Goal: Transaction & Acquisition: Book appointment/travel/reservation

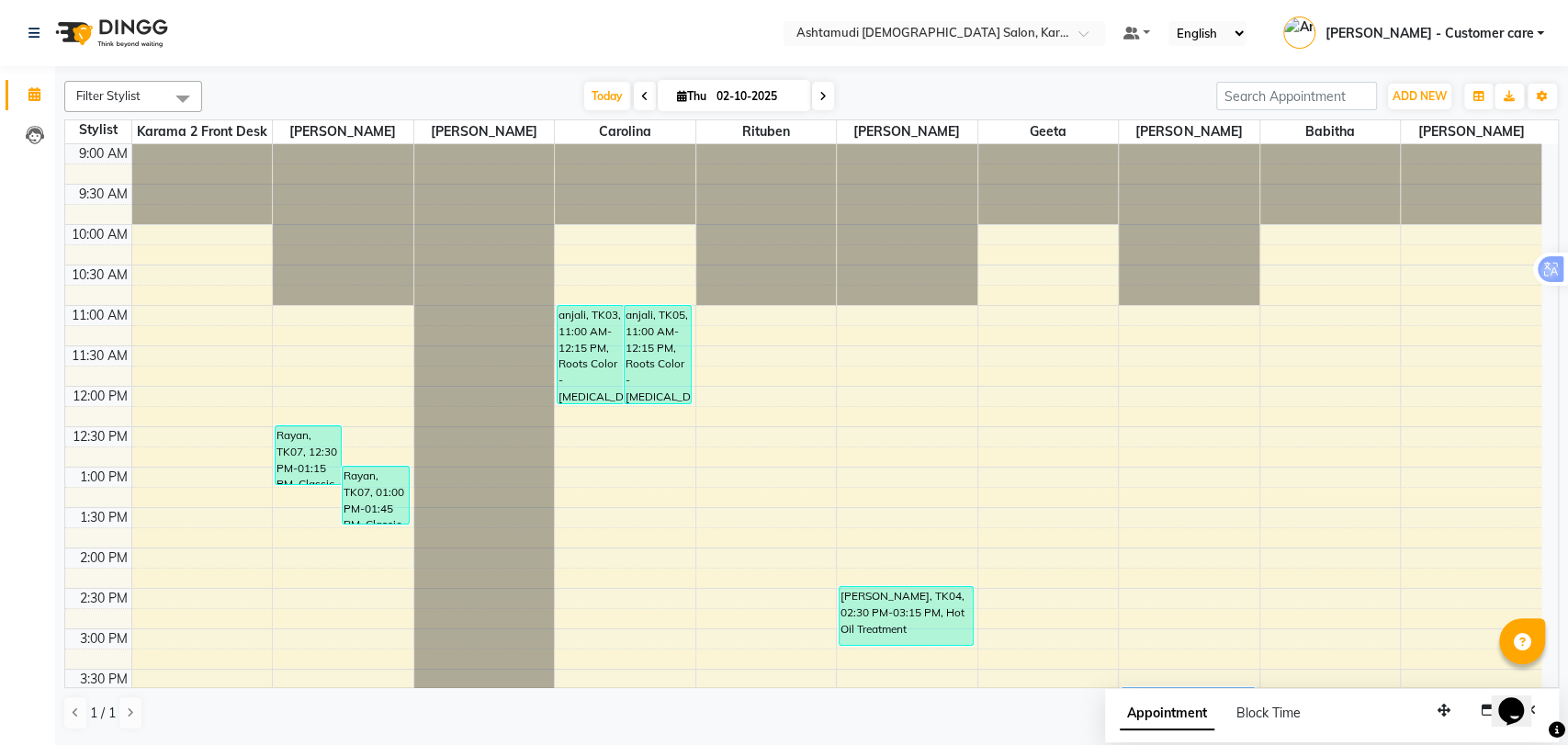
scroll to position [564, 0]
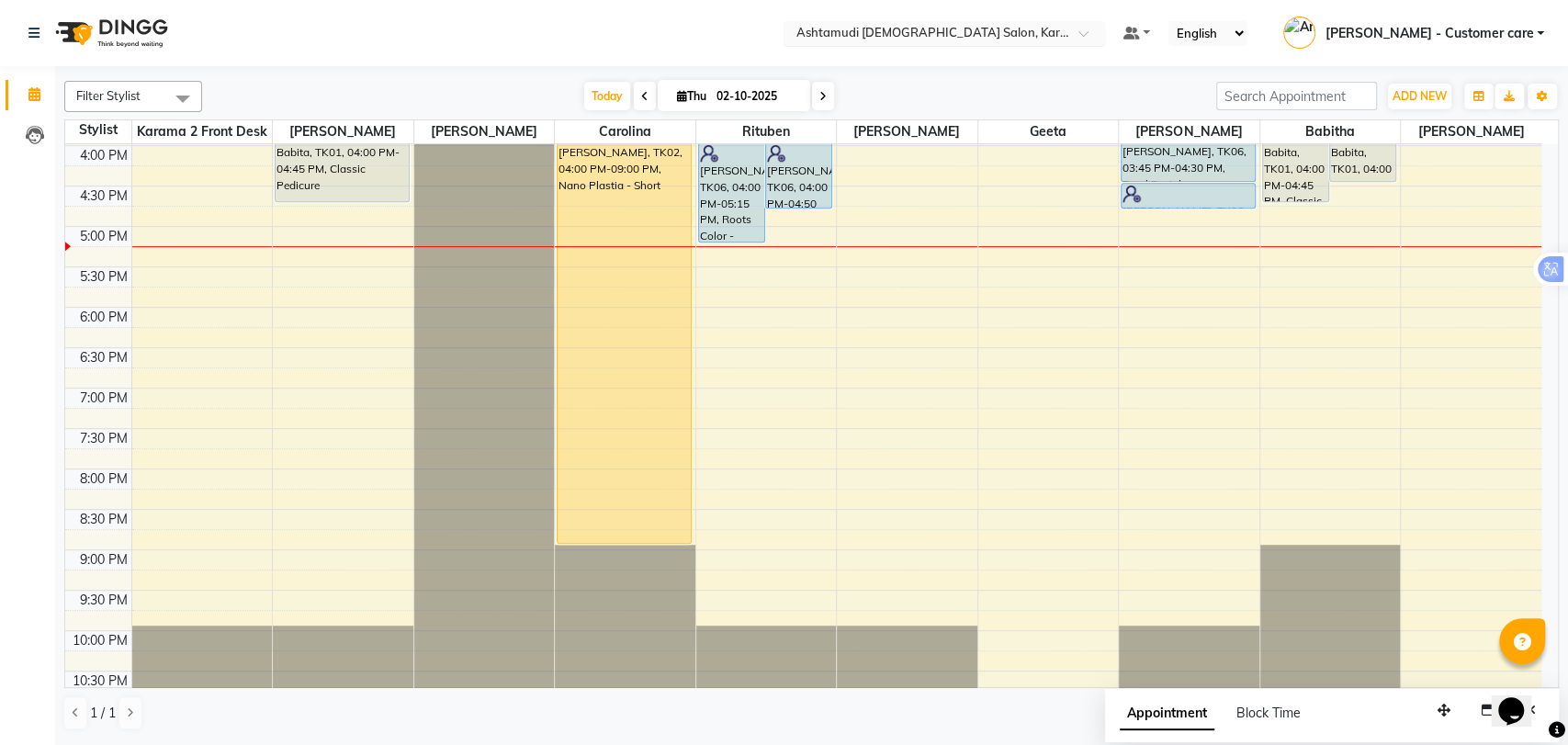
click at [972, 38] on input "text" at bounding box center [926, 35] width 266 height 19
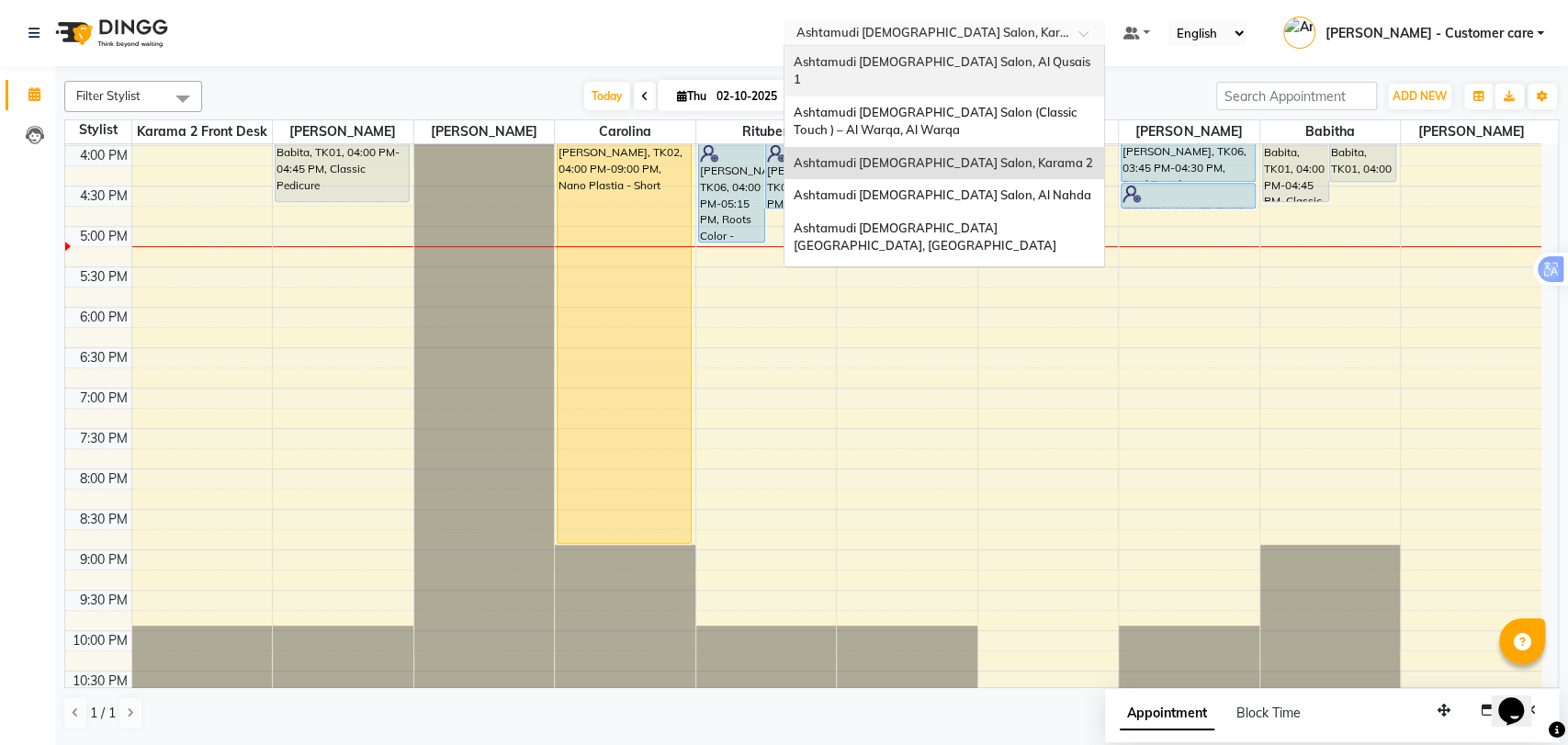
click at [973, 50] on div "Ashtamudi [DEMOGRAPHIC_DATA] Salon, Al Qusais 1" at bounding box center [945, 71] width 320 height 50
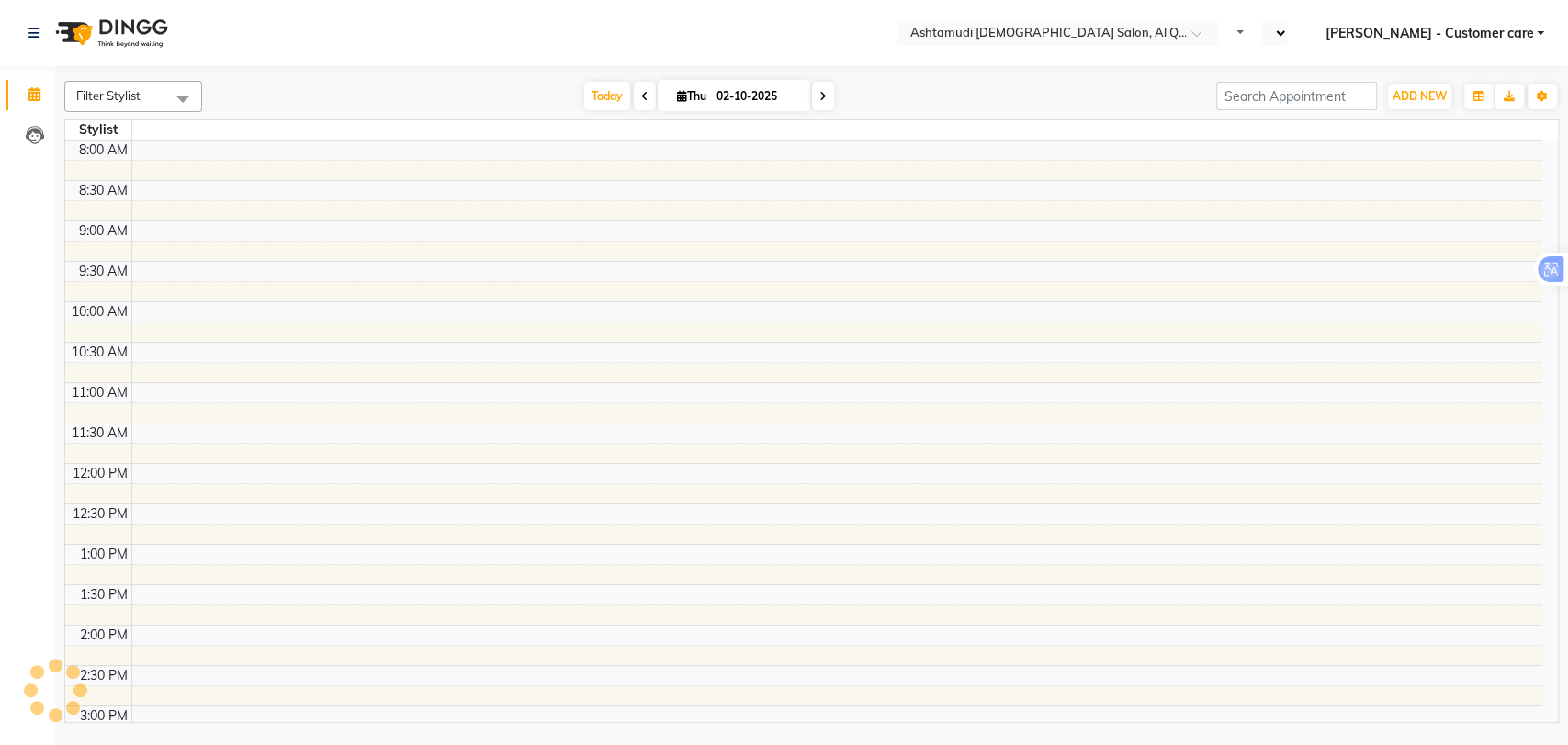
select select "en"
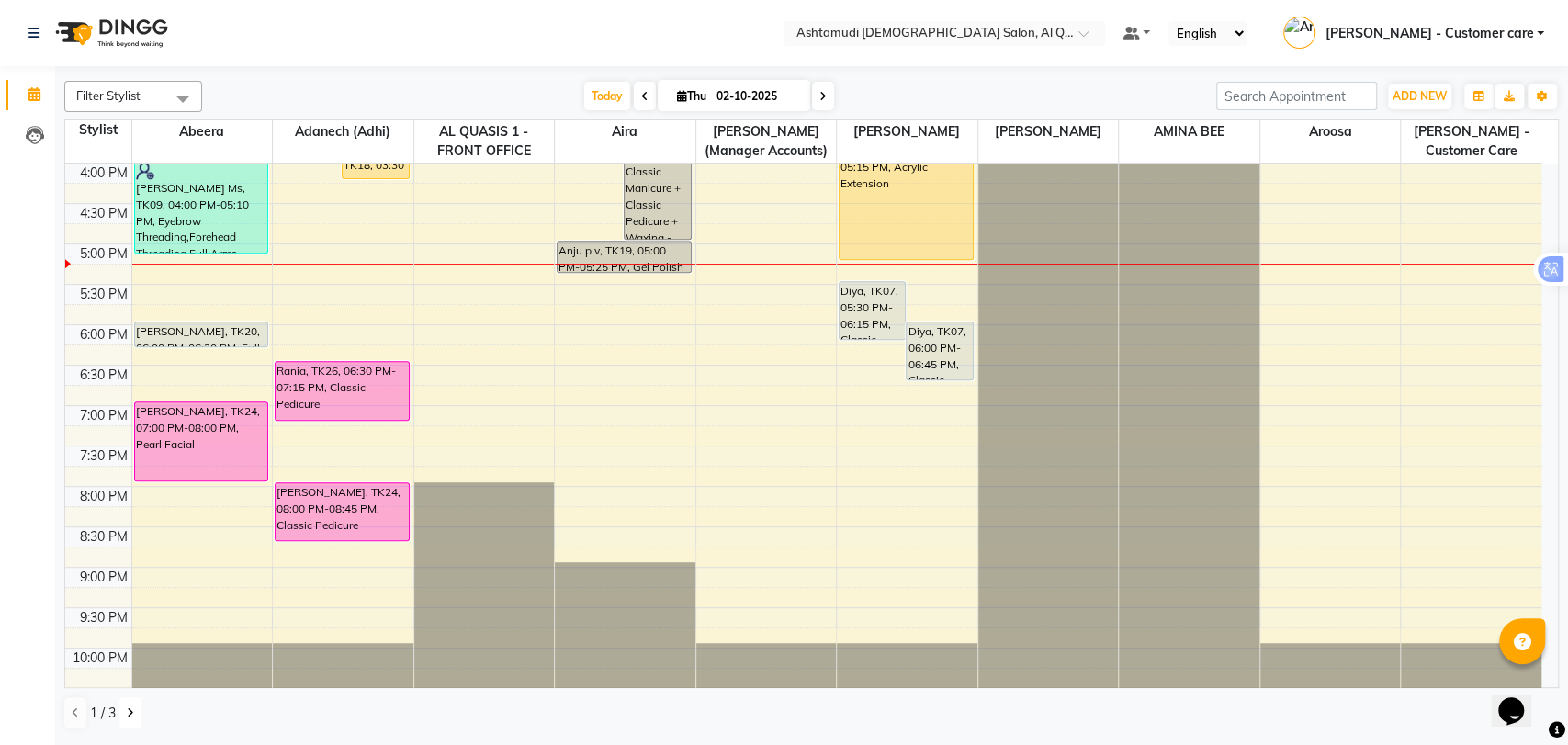
click at [134, 710] on button at bounding box center [131, 712] width 22 height 31
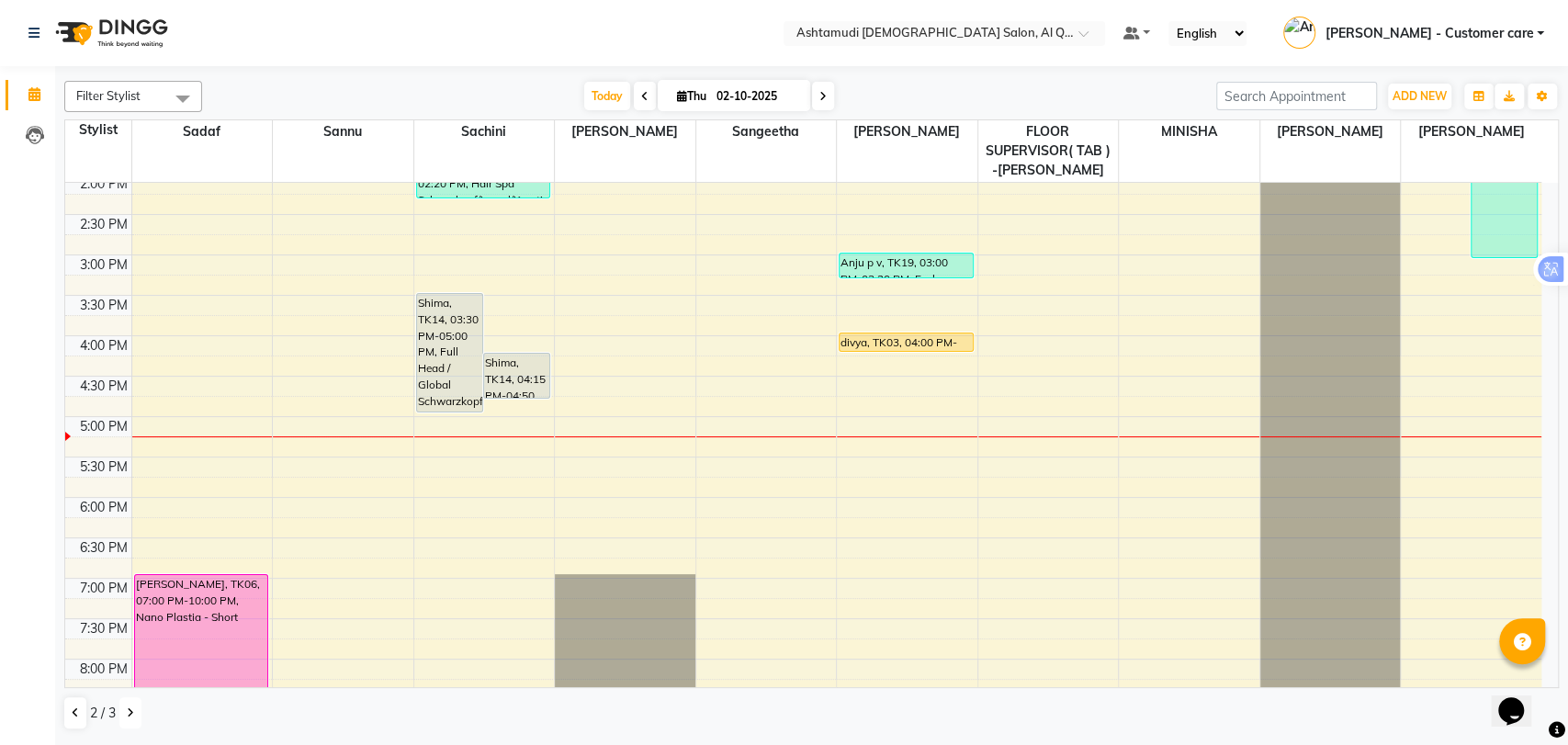
scroll to position [415, 0]
click at [317, 457] on div "9:00 AM 9:30 AM 10:00 AM 10:30 AM 11:00 AM 11:30 AM 12:00 PM 12:30 PM 1:00 PM 1…" at bounding box center [804, 333] width 1477 height 1132
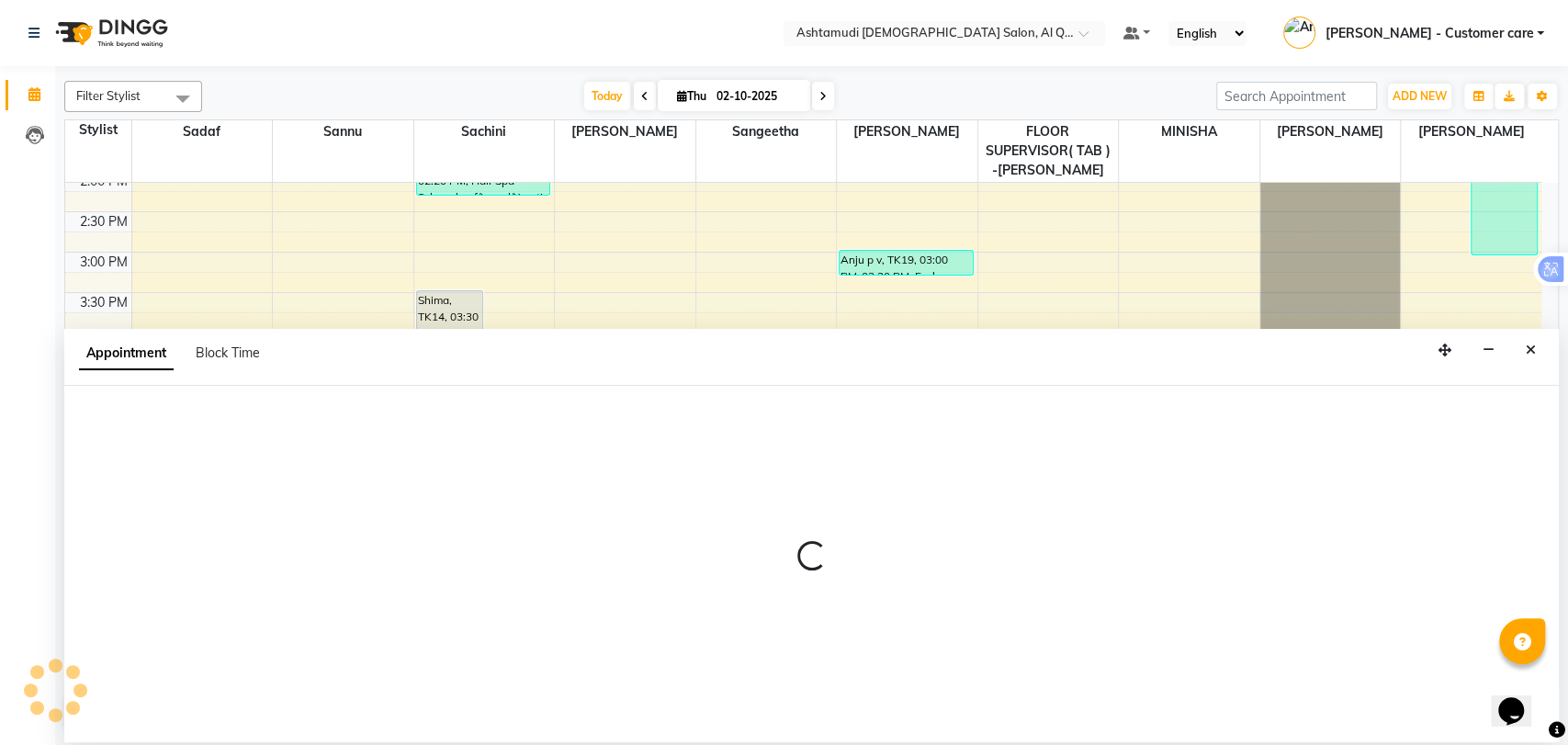
select select "53707"
select select "1050"
select select "tentative"
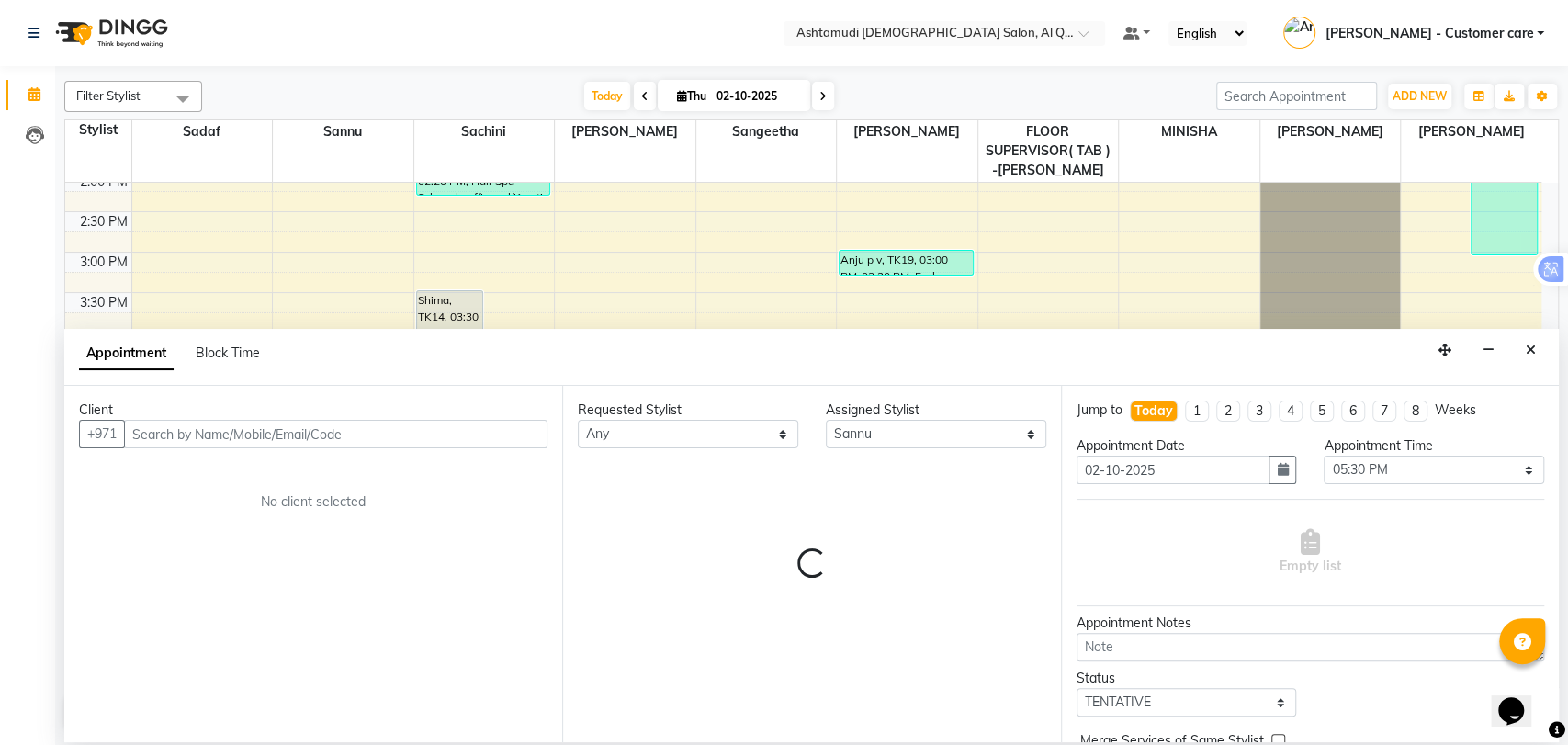
click at [192, 433] on input "text" at bounding box center [336, 434] width 424 height 29
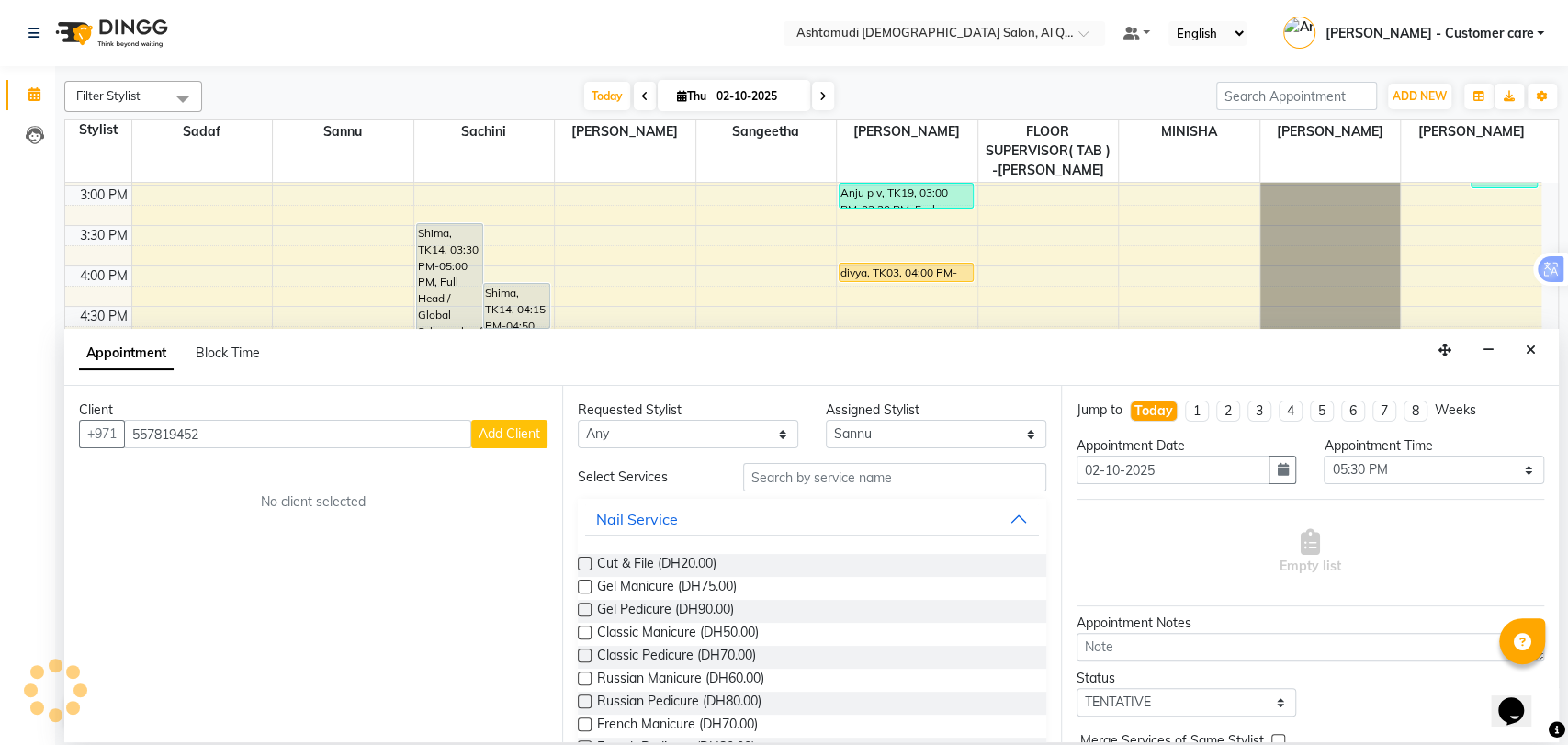
scroll to position [517, 0]
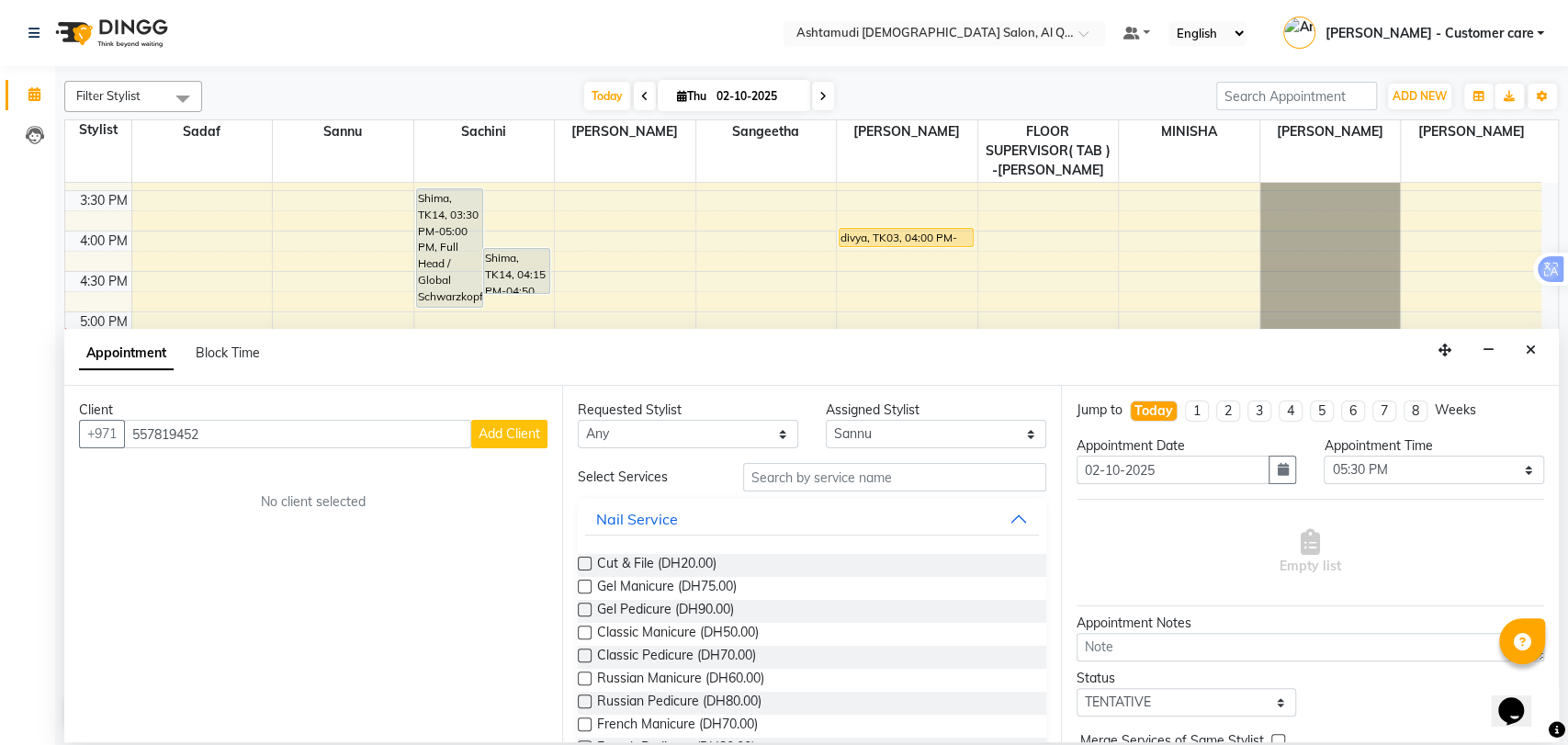
type input "557819452"
click at [497, 421] on button "Add Client" at bounding box center [510, 434] width 77 height 29
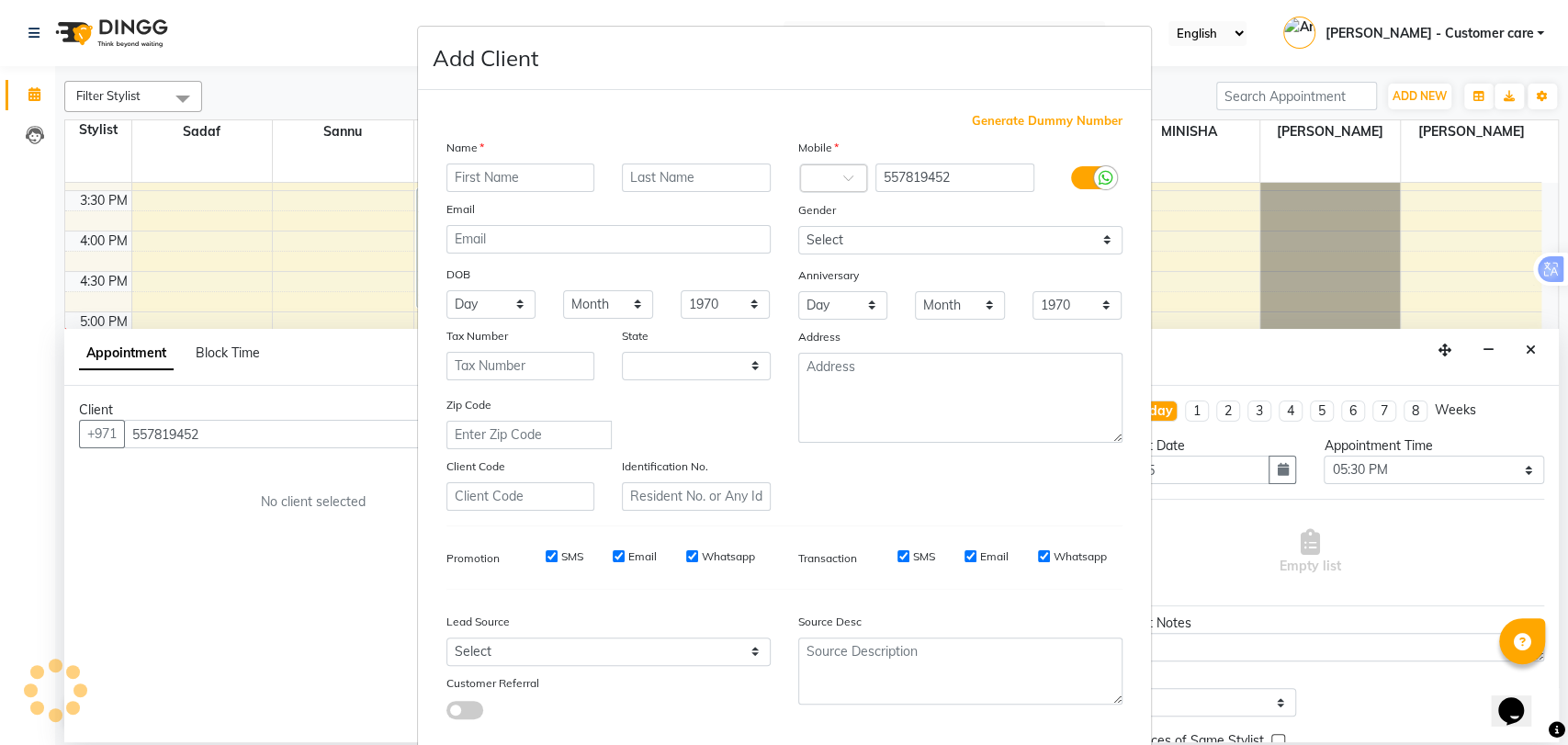
select select "3798"
click at [529, 173] on input "text" at bounding box center [520, 177] width 148 height 29
type input "oshmia"
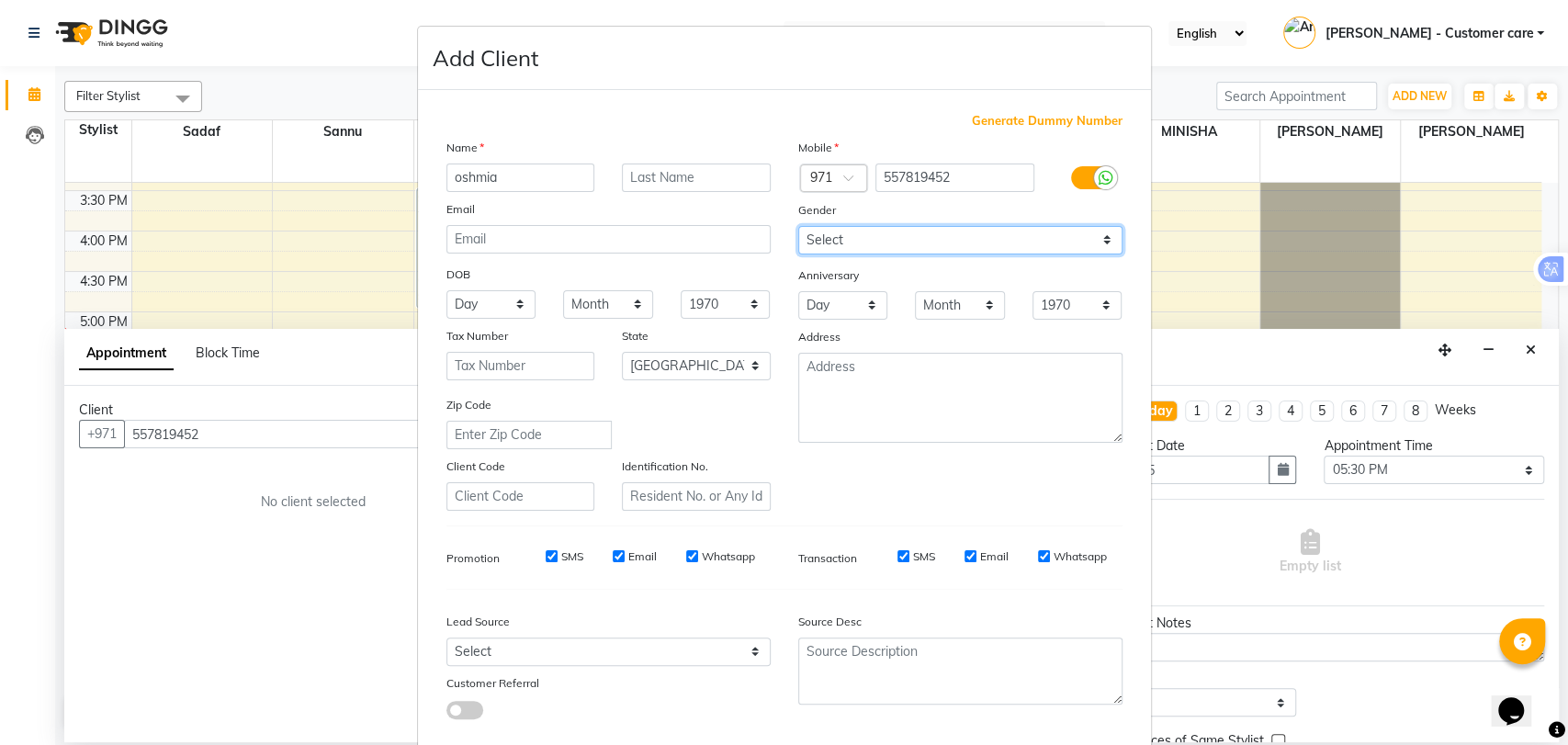
click at [942, 230] on select "Select Male Female Other Prefer Not To Say" at bounding box center [959, 240] width 324 height 29
select select "female"
click at [798, 226] on select "Select Male Female Other Prefer Not To Say" at bounding box center [959, 240] width 324 height 29
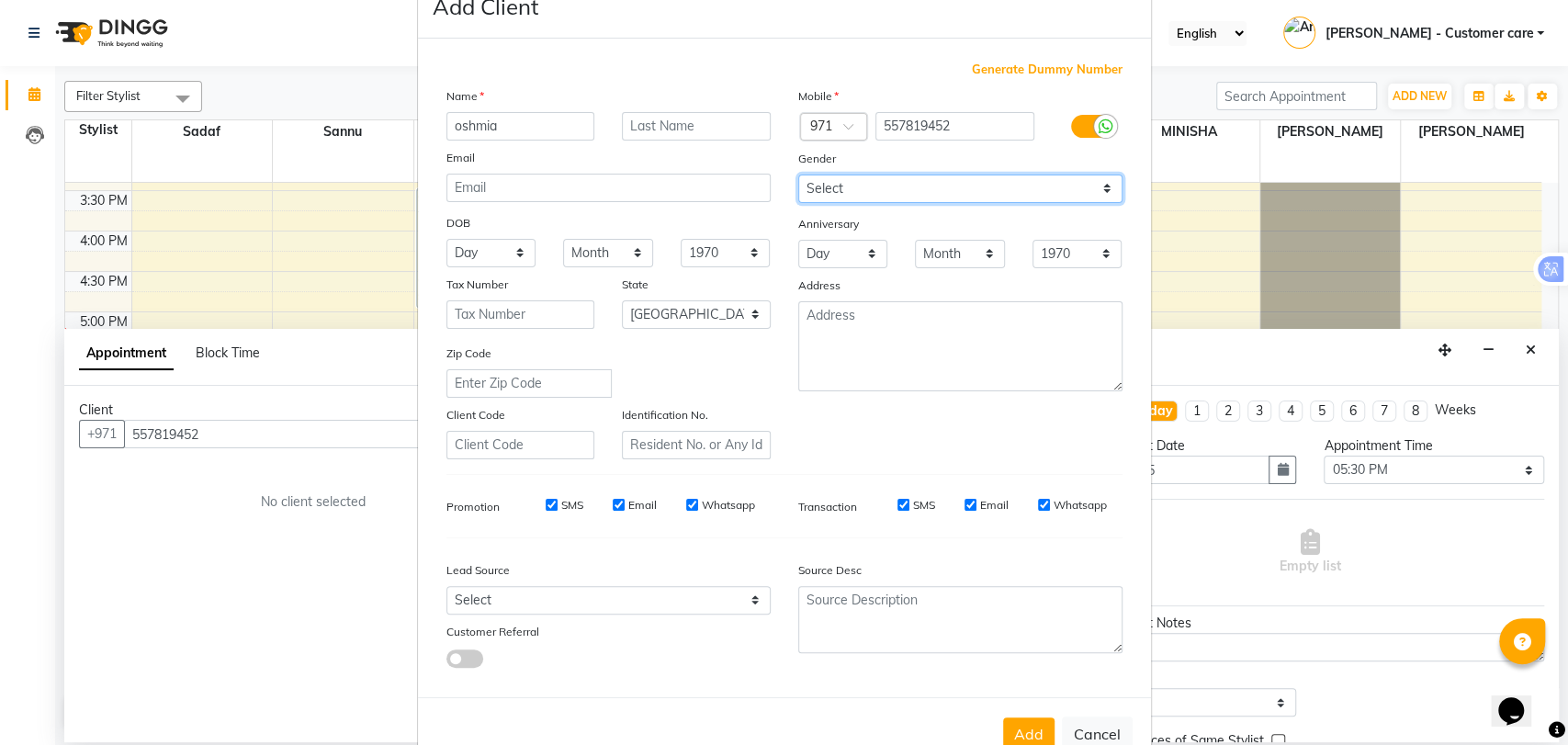
scroll to position [99, 0]
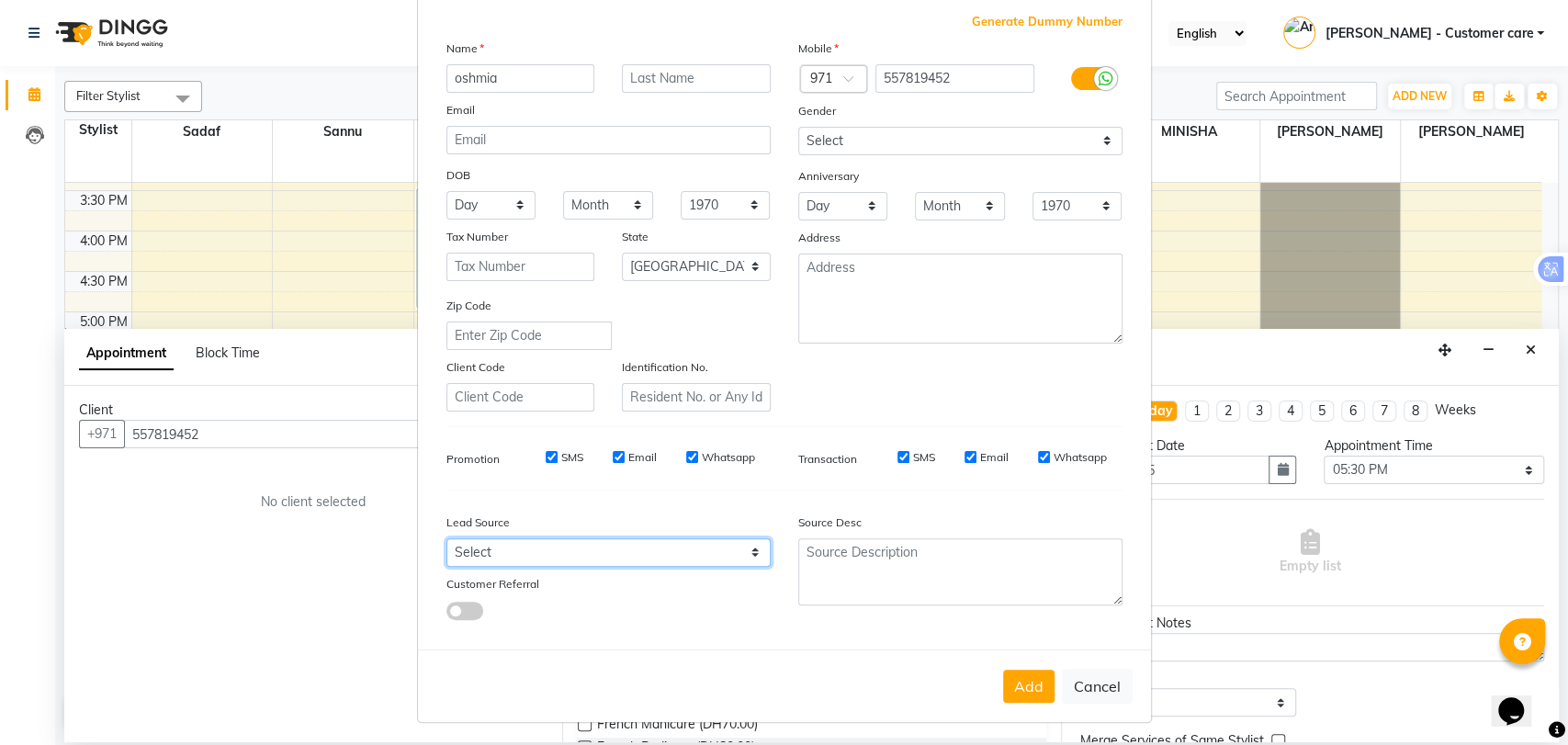
click at [581, 555] on select "Select Walk-in Referral Internet Friend Word of Mouth Advertisement Facebook Ju…" at bounding box center [608, 553] width 324 height 29
select select "47957"
click at [446, 539] on select "Select Walk-in Referral Internet Friend Word of Mouth Advertisement Facebook Ju…" at bounding box center [608, 553] width 324 height 29
click at [1003, 683] on button "Add" at bounding box center [1029, 686] width 51 height 33
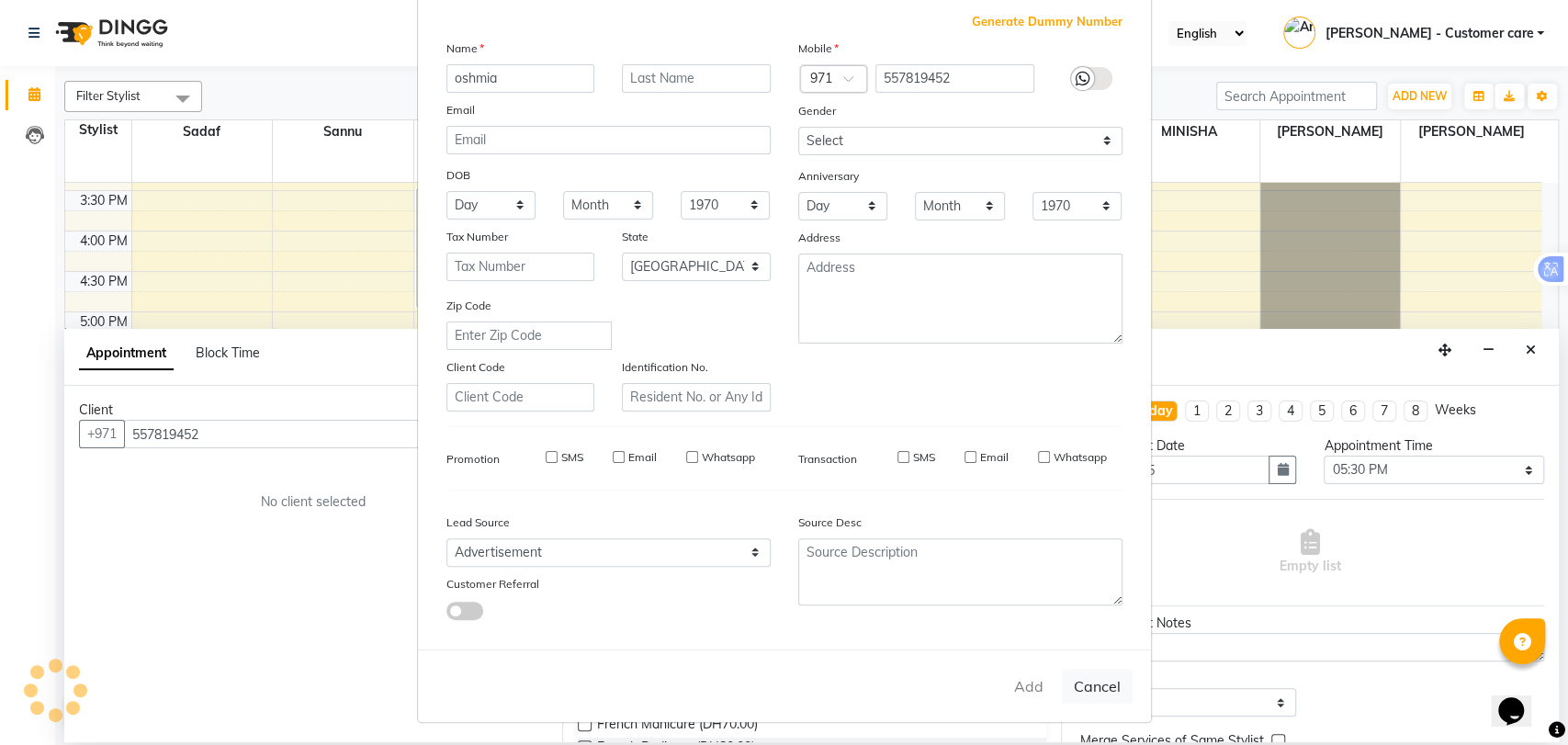
type input "55*****52"
select select
select select "null"
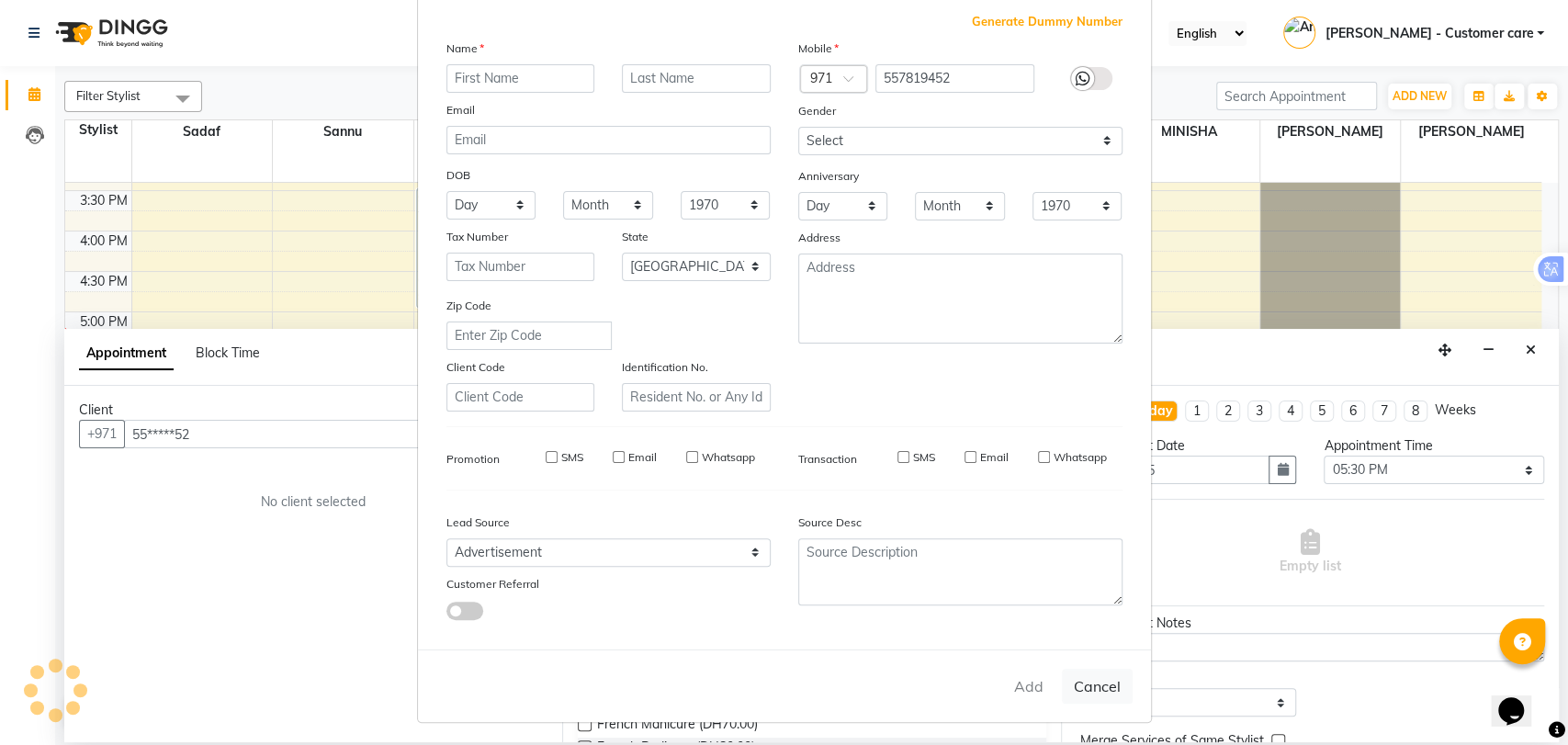
select select
checkbox input "false"
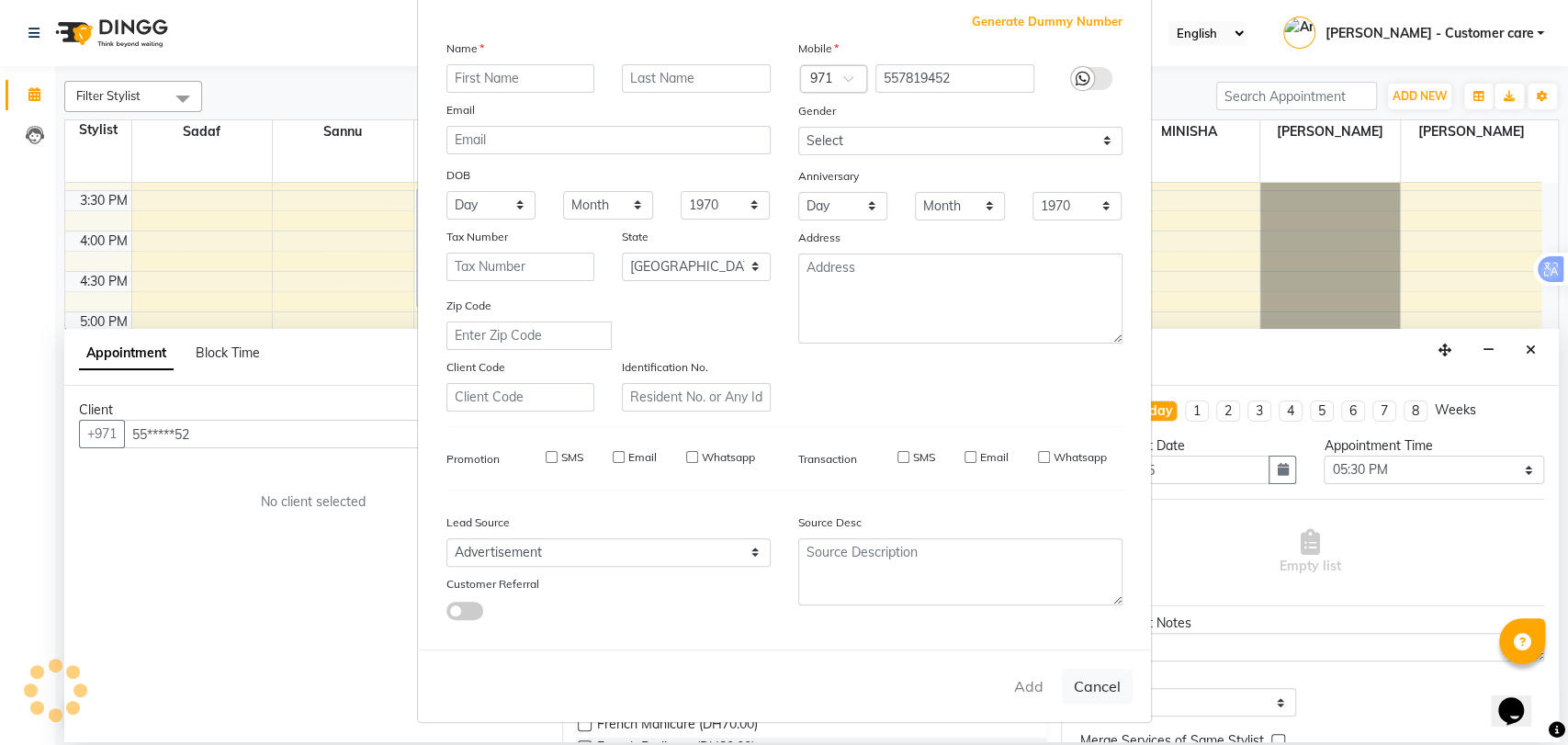
checkbox input "false"
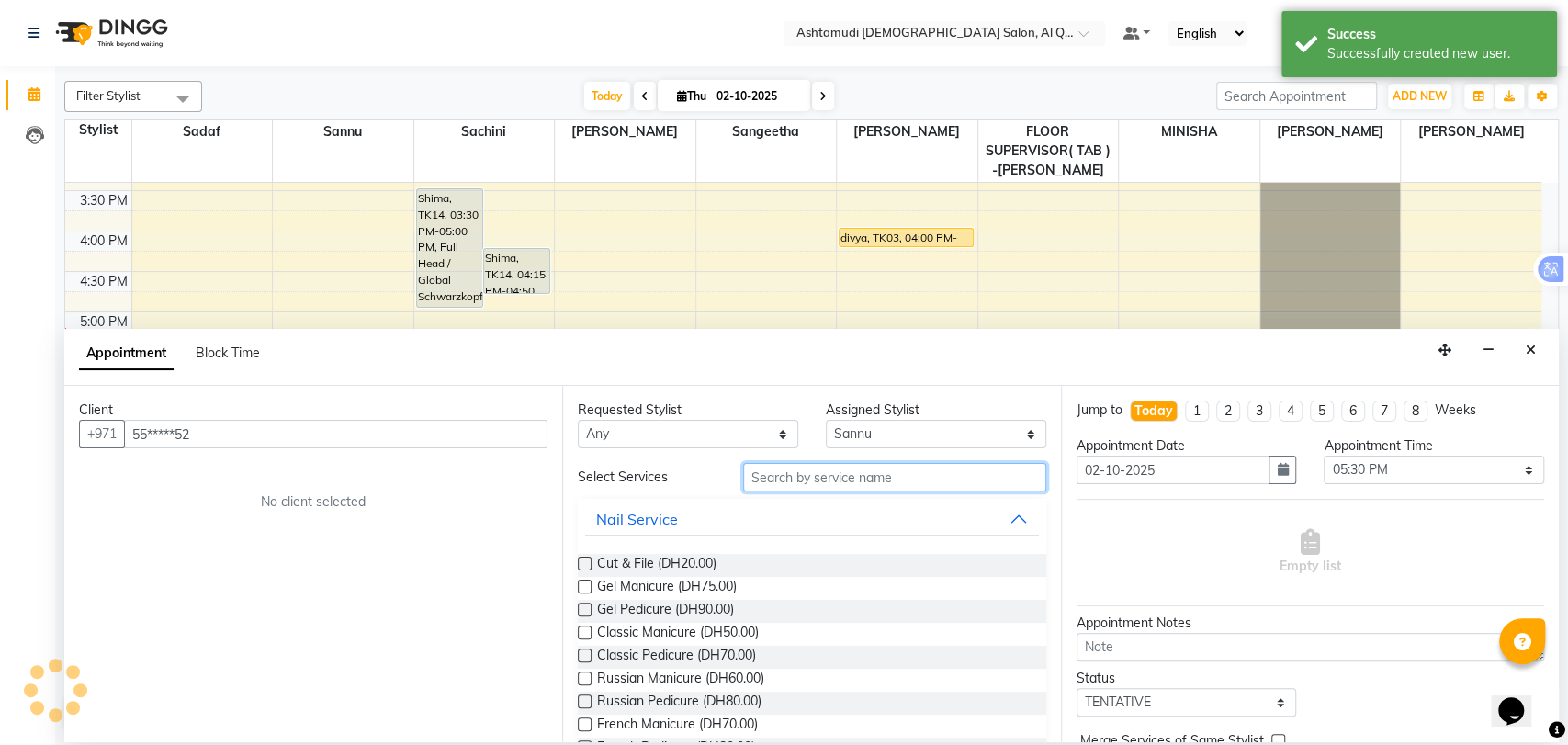
click at [882, 479] on input "text" at bounding box center [894, 477] width 303 height 29
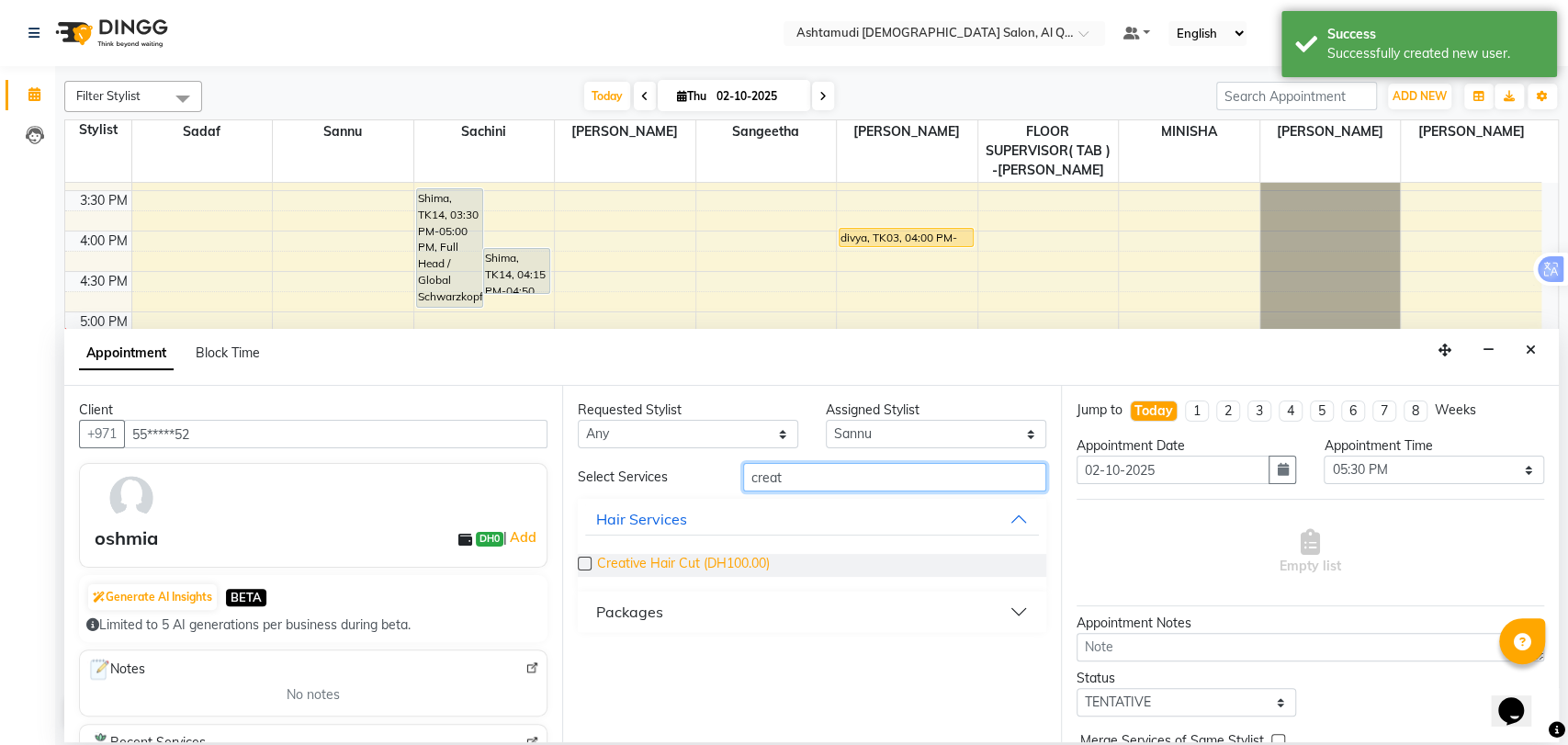
type input "creat"
click at [708, 555] on span "Creative Hair Cut (DH100.00)" at bounding box center [683, 566] width 173 height 23
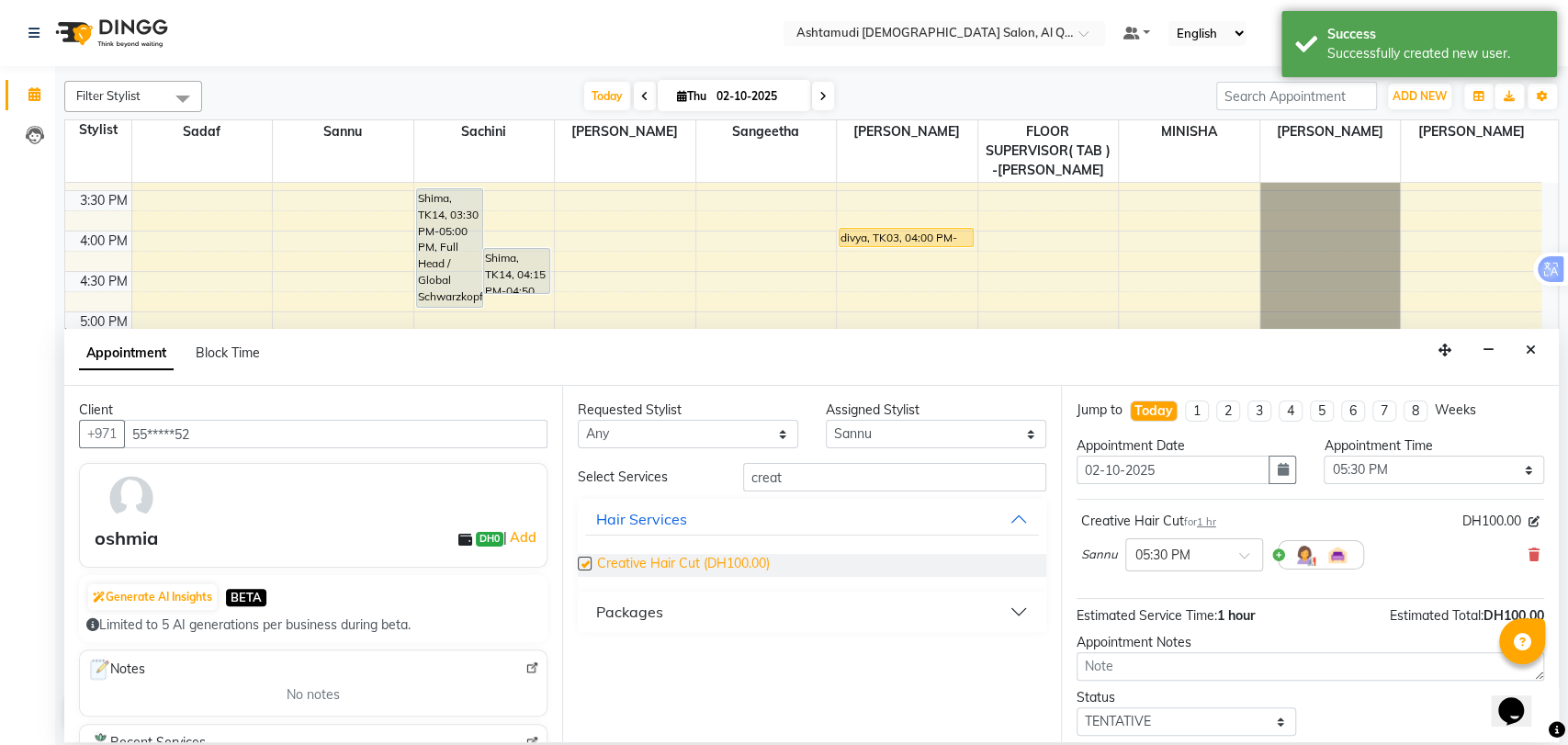
checkbox input "false"
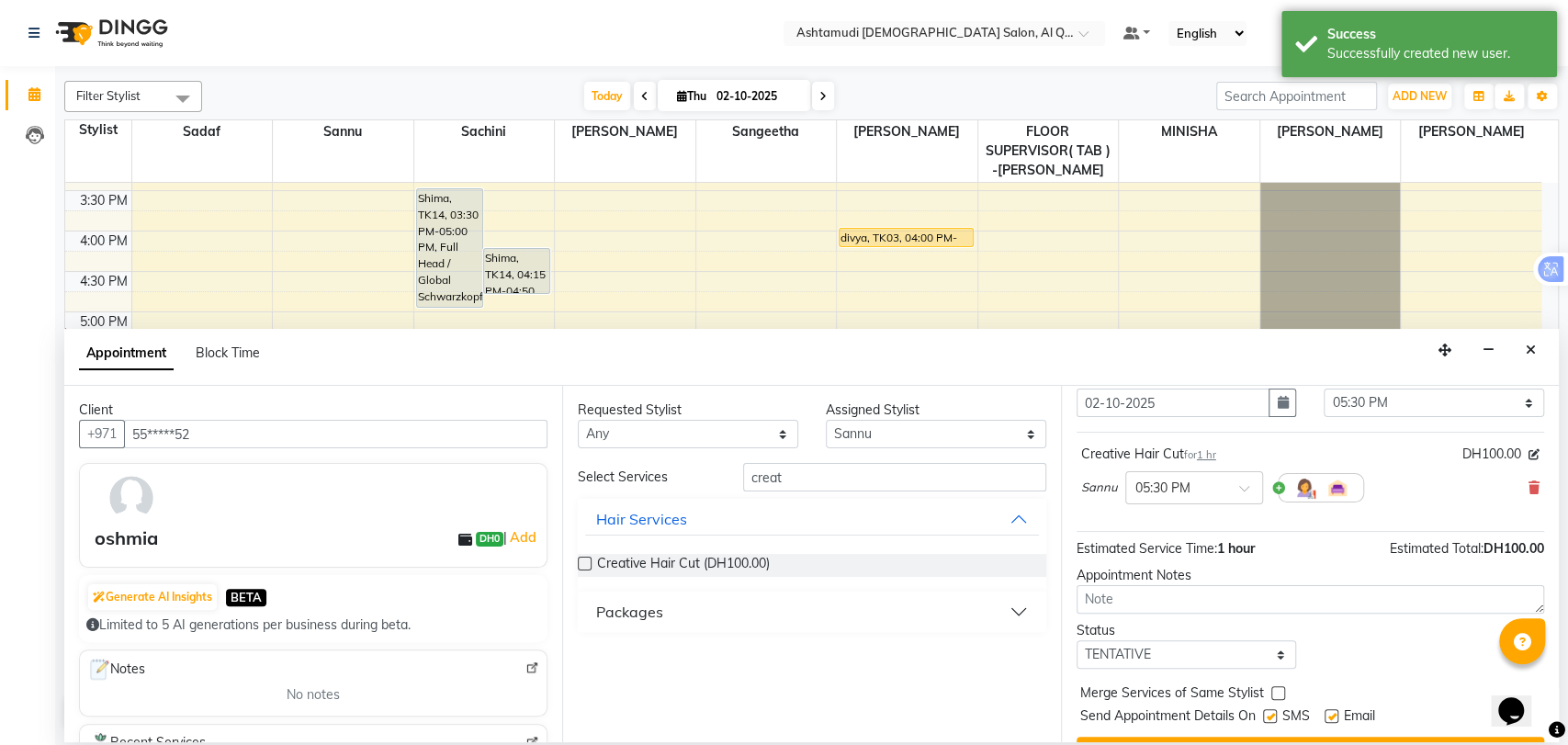
scroll to position [108, 0]
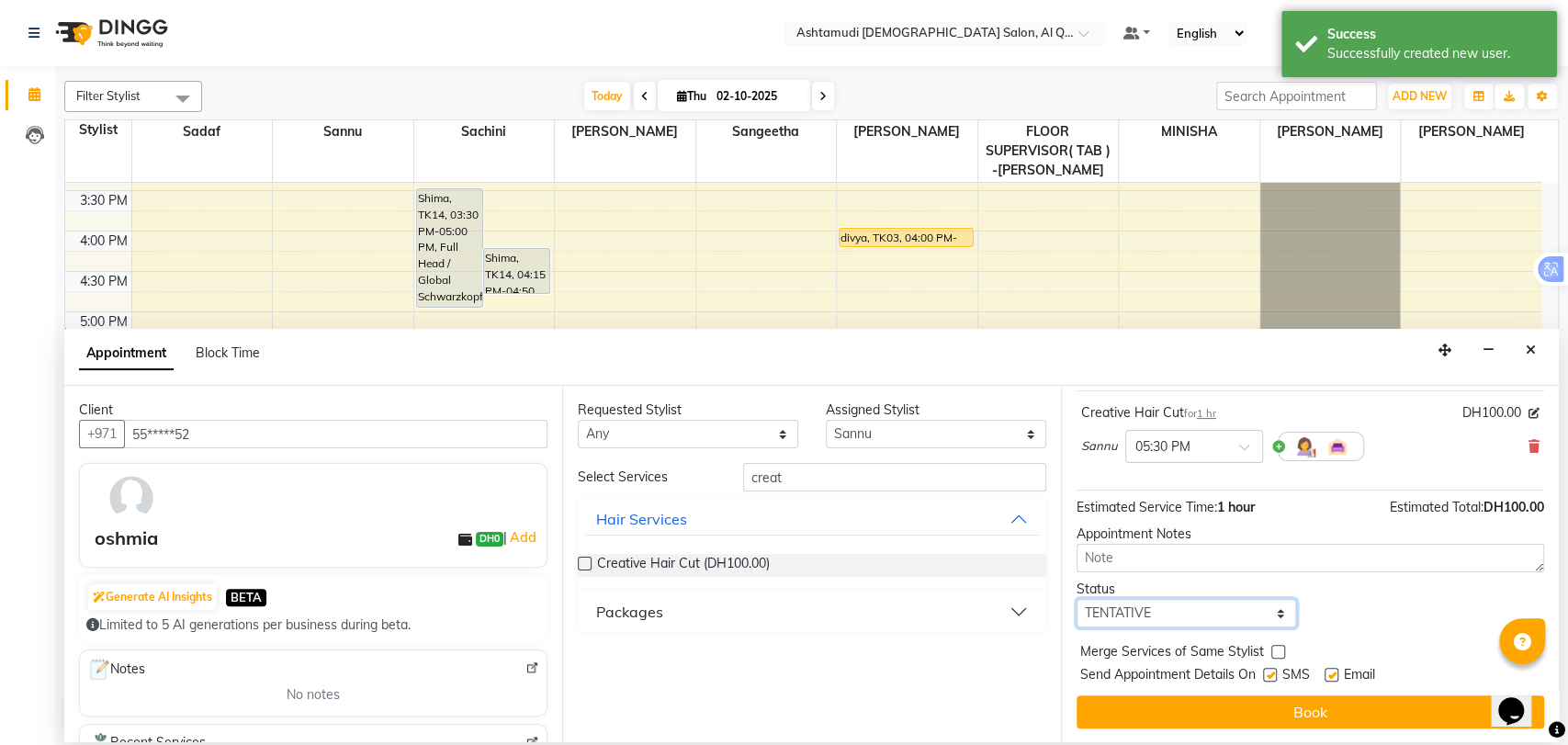
click at [1189, 608] on select "Select TENTATIVE CONFIRM CHECK-IN UPCOMING" at bounding box center [1187, 613] width 220 height 29
select select "upcoming"
click at [1077, 599] on select "Select TENTATIVE CONFIRM CHECK-IN UPCOMING" at bounding box center [1187, 613] width 220 height 29
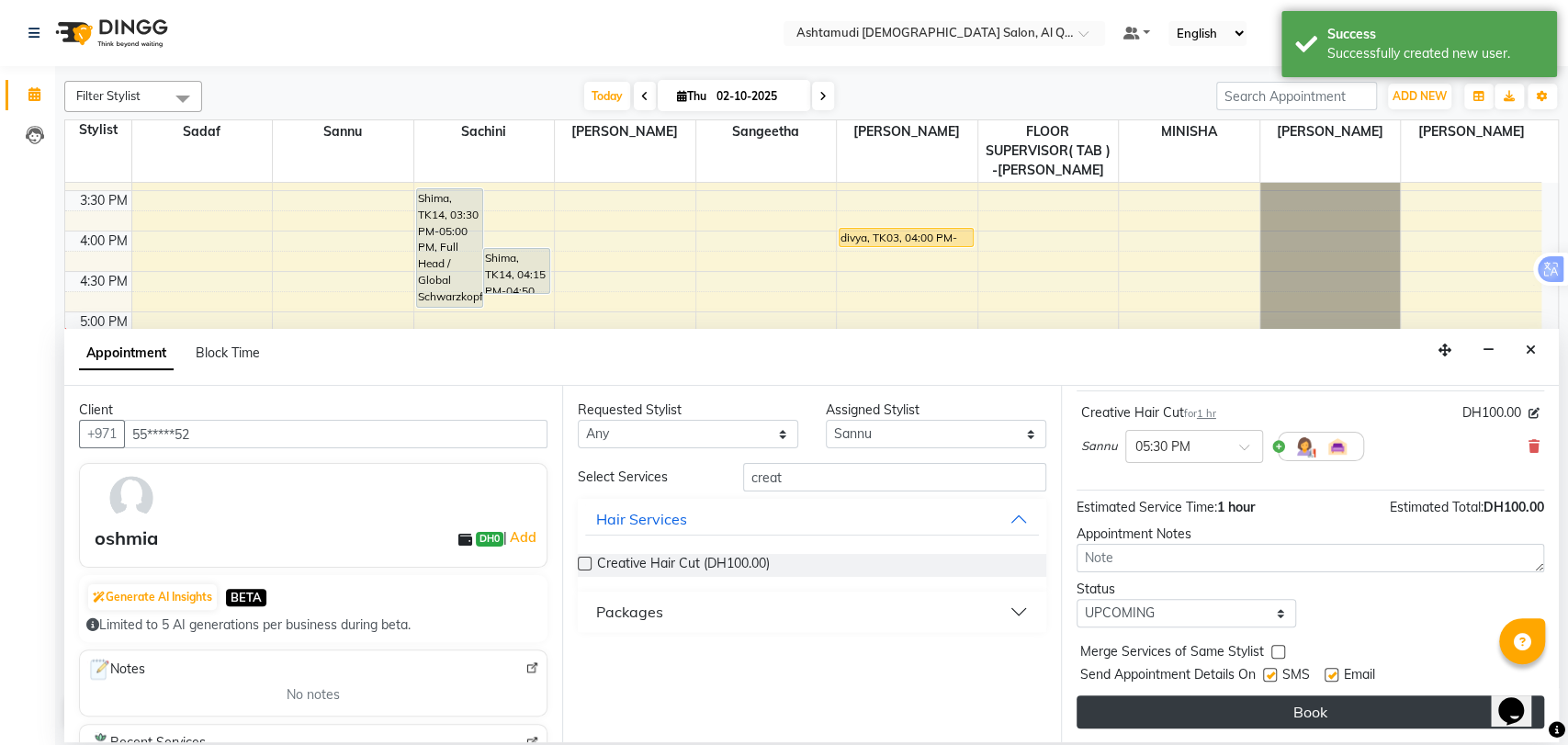
click at [1251, 697] on button "Book" at bounding box center [1310, 711] width 468 height 33
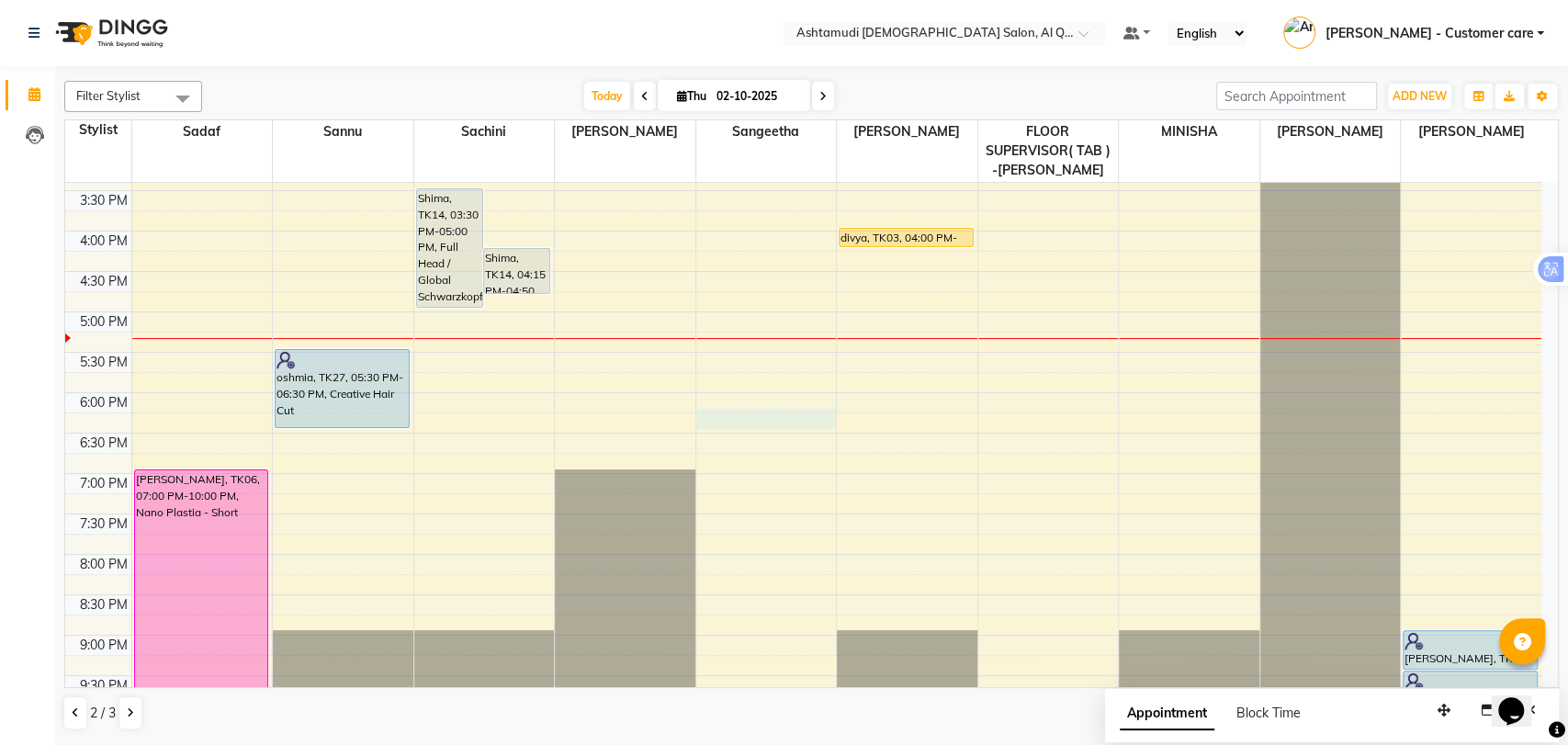
click at [801, 433] on td at bounding box center [836, 443] width 1410 height 21
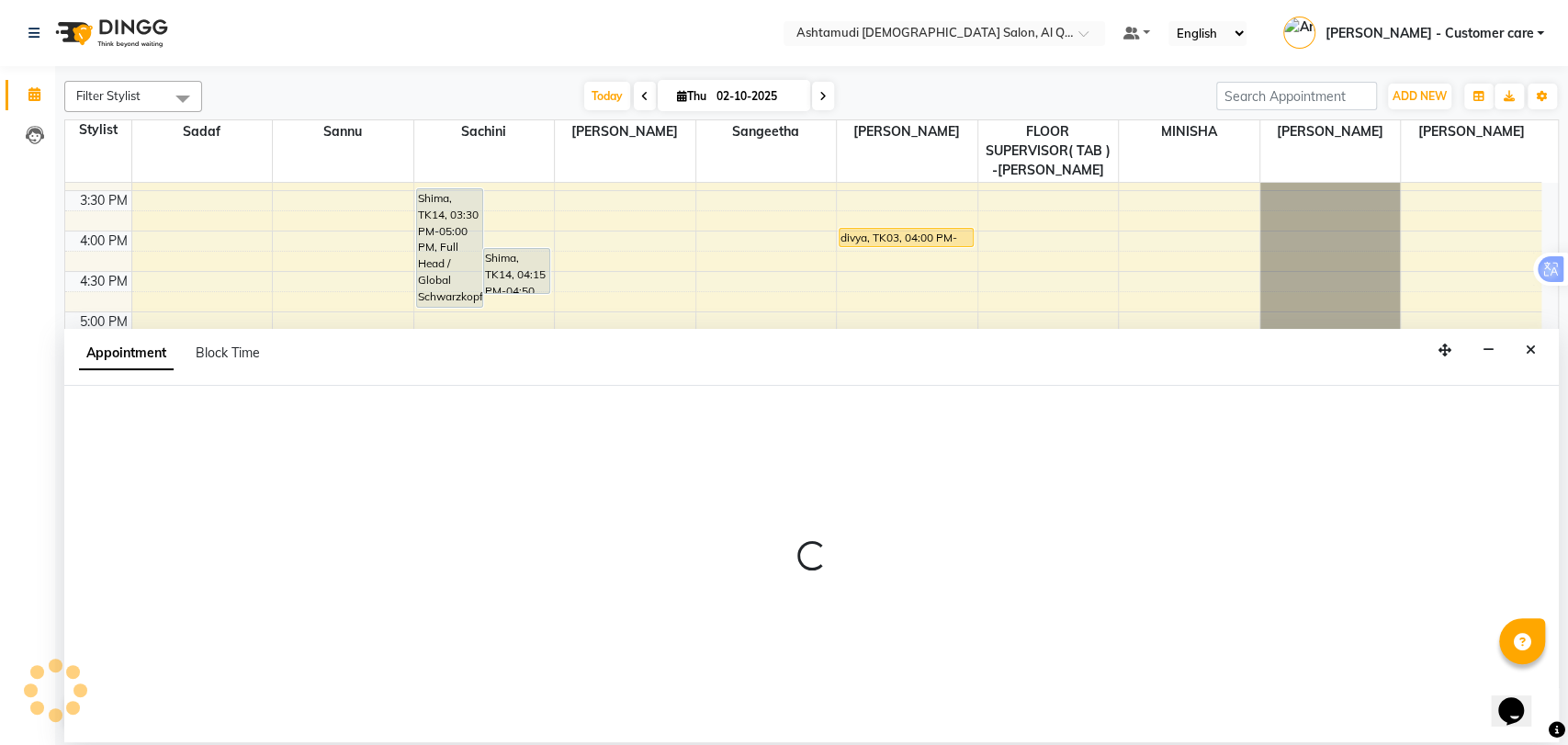
select select "62405"
select select "tentative"
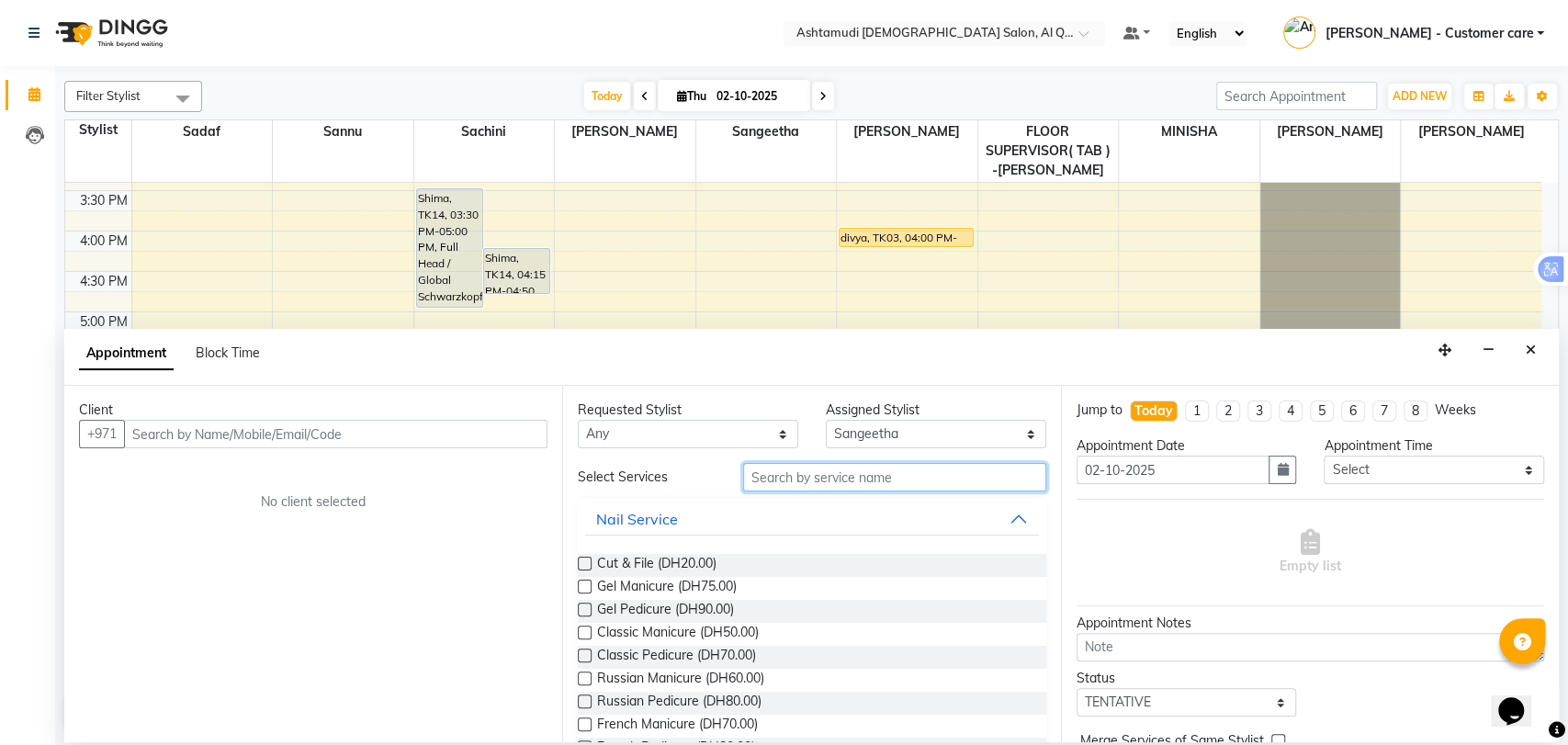
click at [799, 483] on input "text" at bounding box center [894, 477] width 303 height 29
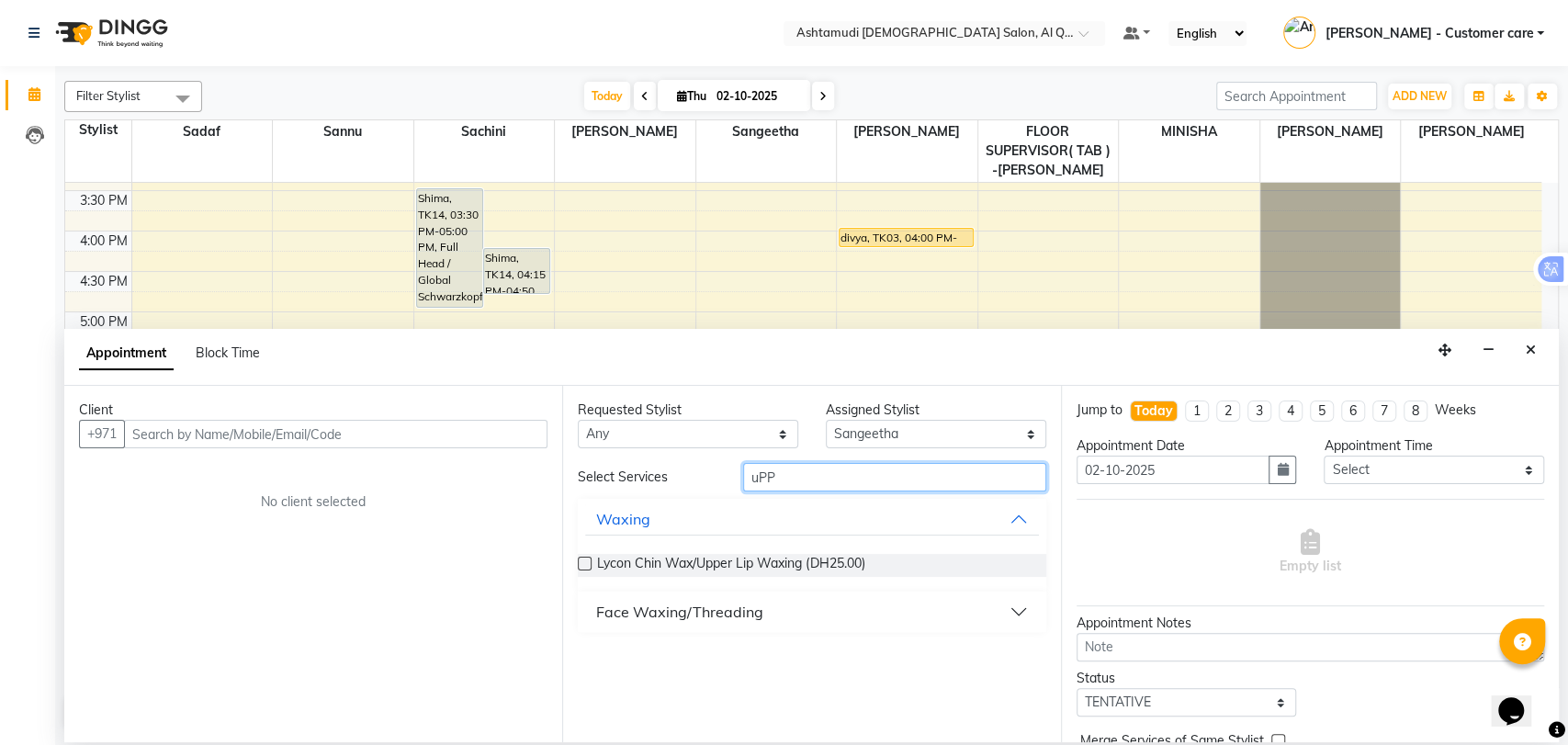
type input "uPP"
click at [694, 611] on div "Face Waxing/Threading" at bounding box center [679, 612] width 167 height 22
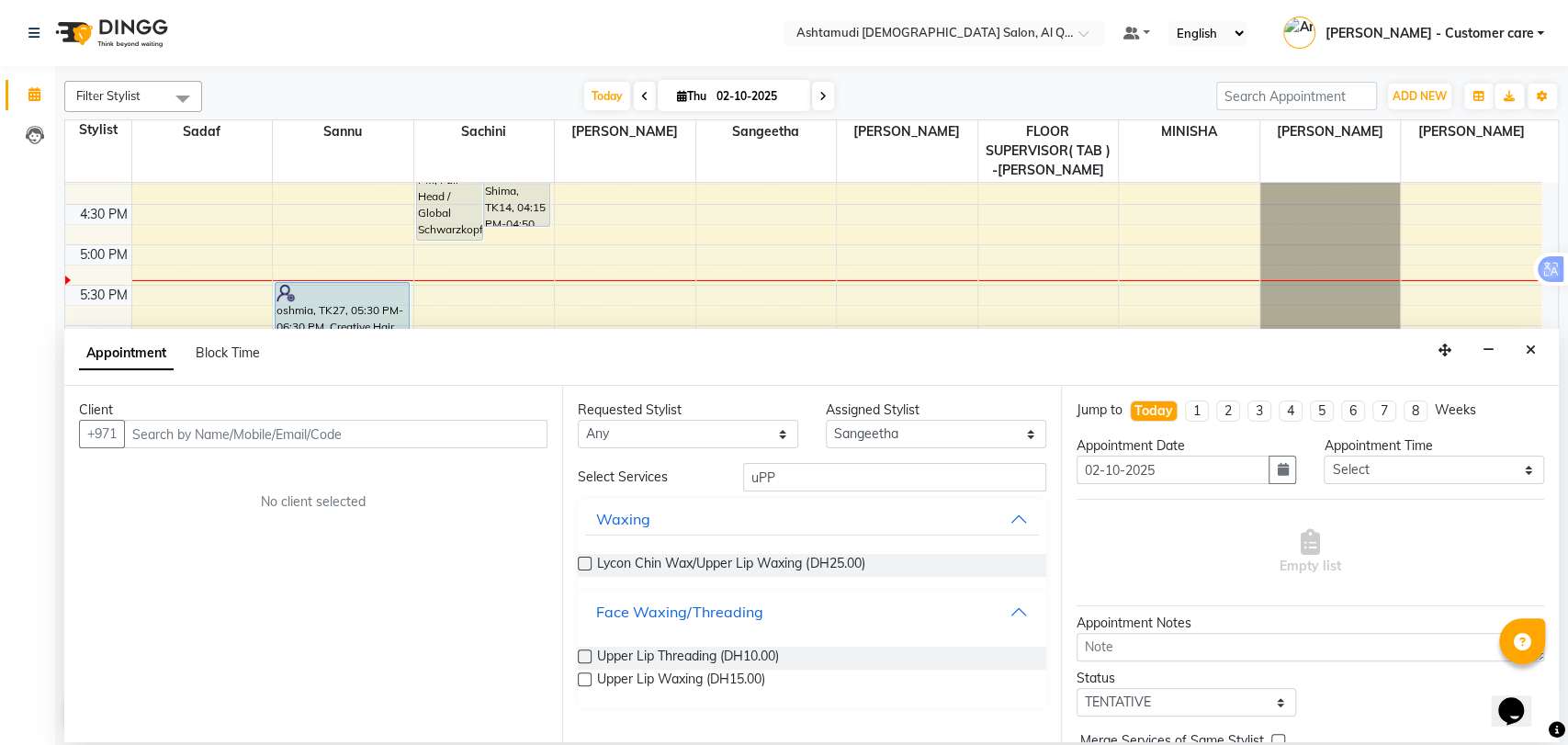
scroll to position [619, 0]
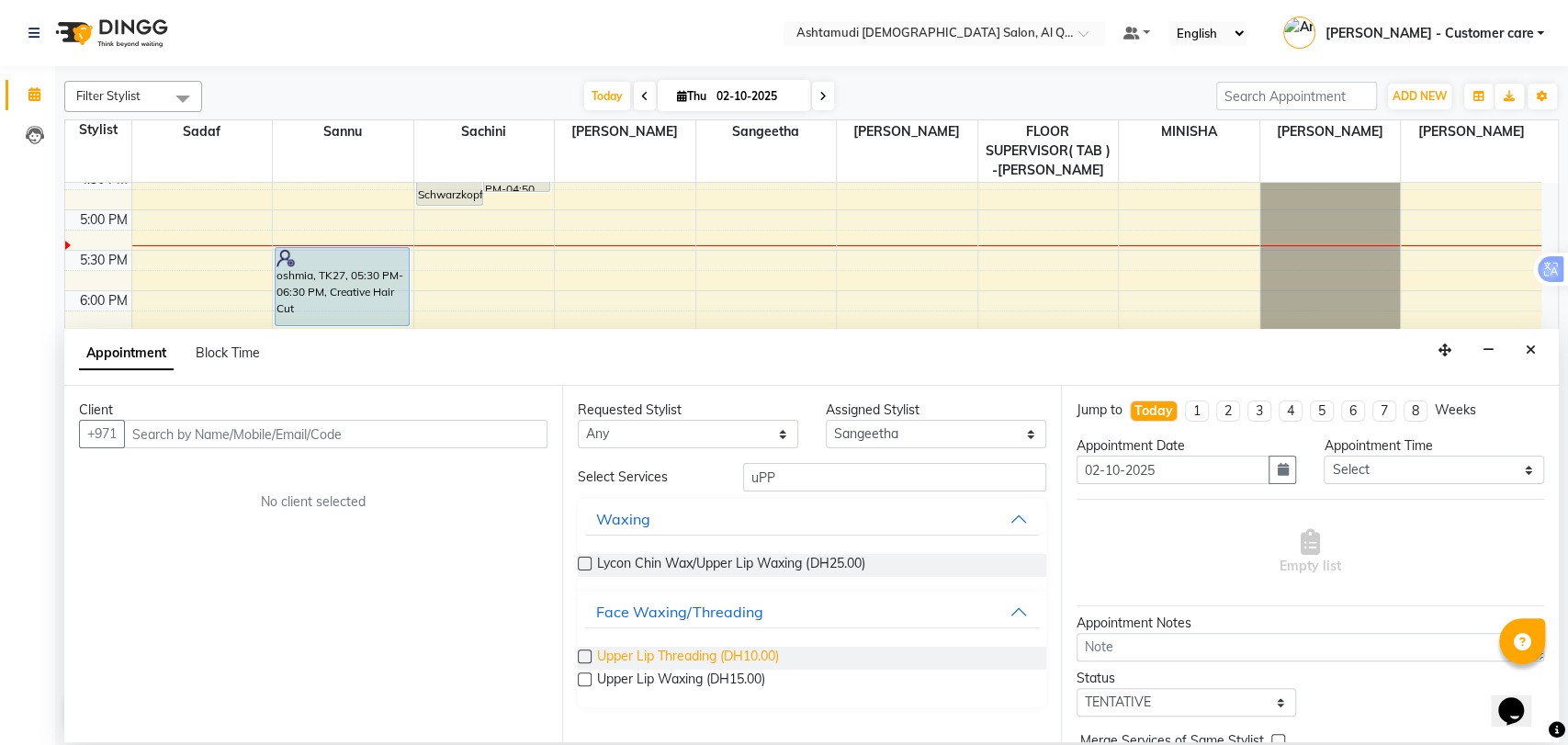
click at [727, 657] on span "Upper Lip Threading (DH10.00)" at bounding box center [688, 658] width 182 height 23
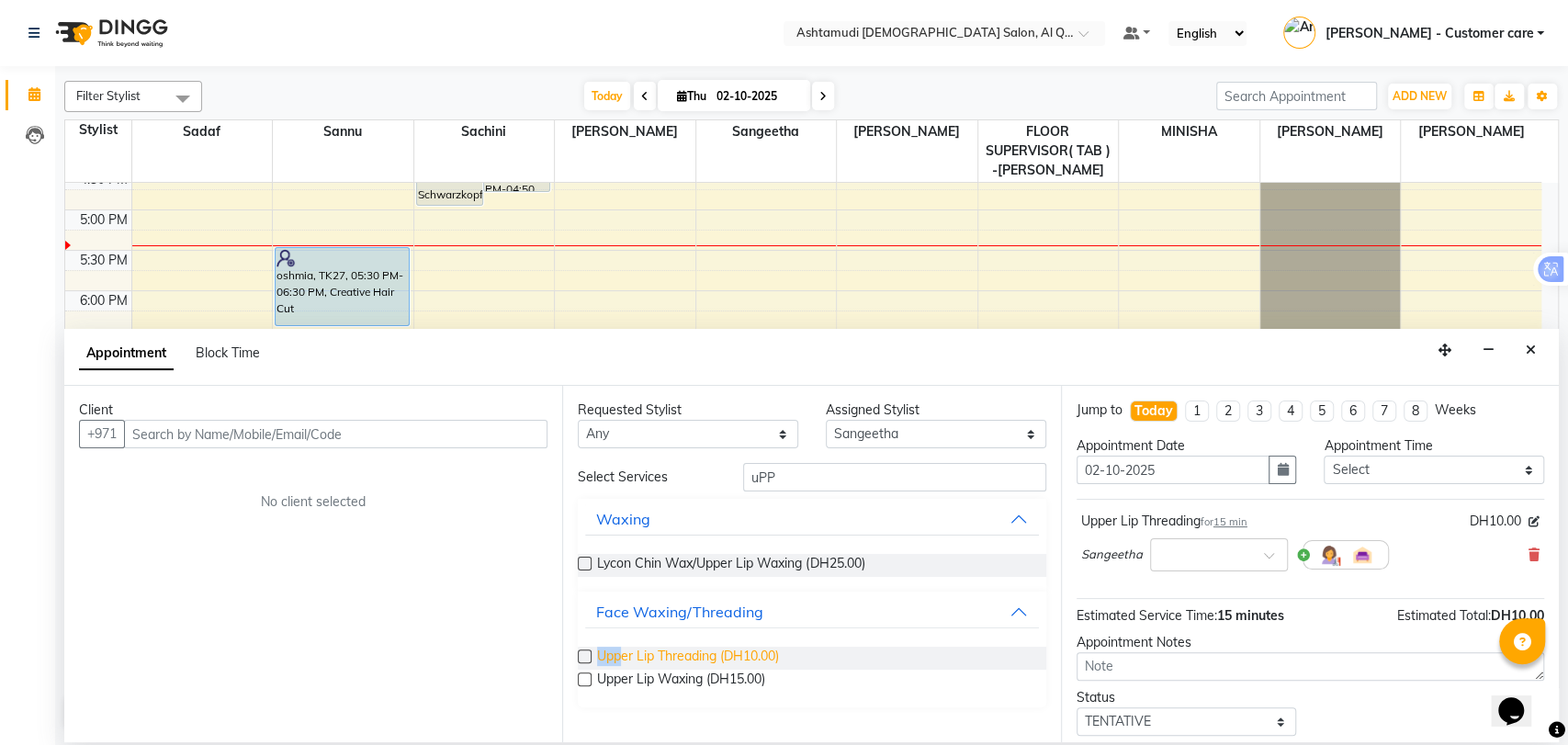
drag, startPoint x: 597, startPoint y: 656, endPoint x: 624, endPoint y: 660, distance: 27.3
click at [624, 660] on span "Upper Lip Threading (DH10.00)" at bounding box center [688, 658] width 182 height 23
checkbox input "false"
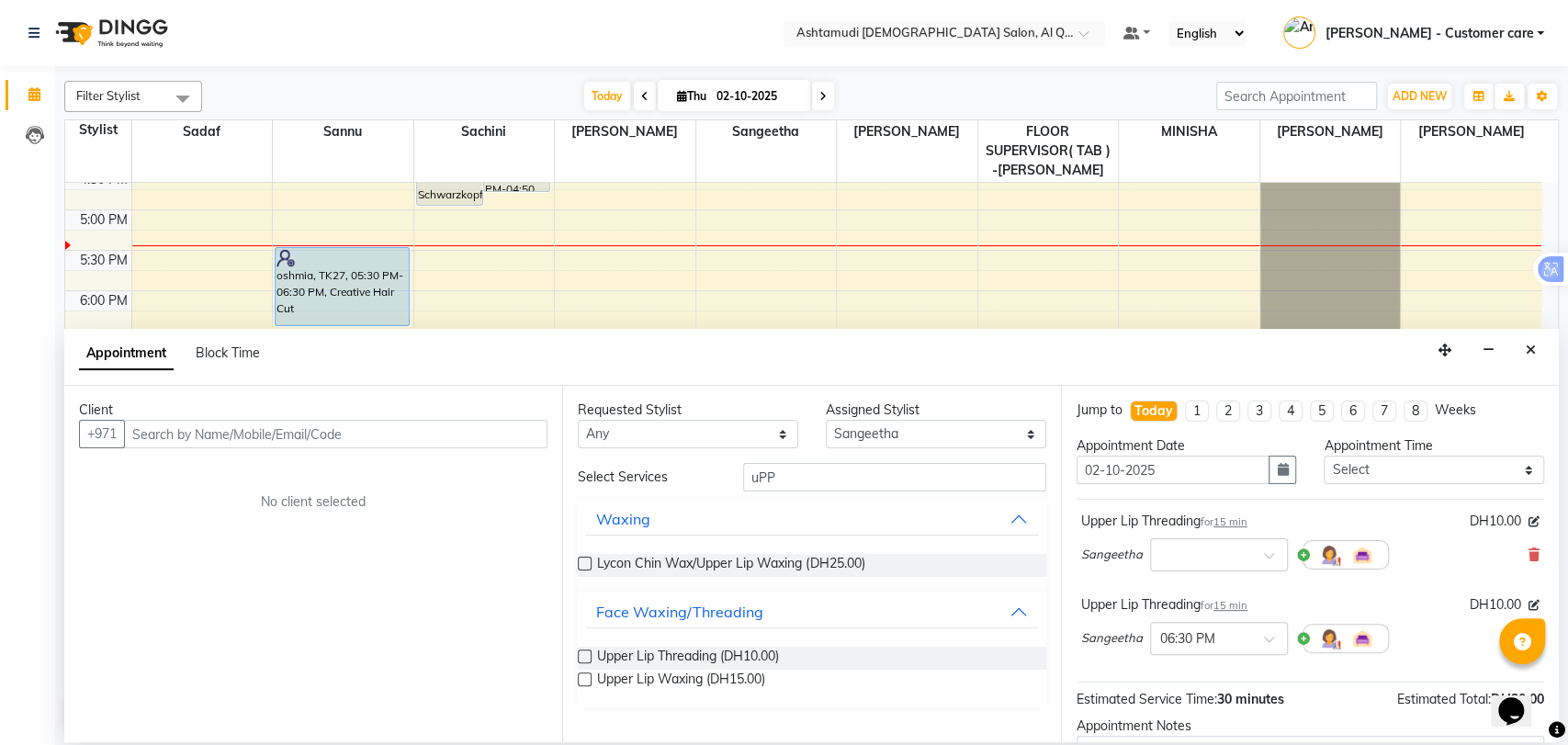
click at [501, 650] on div "Client +971 No client selected" at bounding box center [314, 564] width 498 height 357
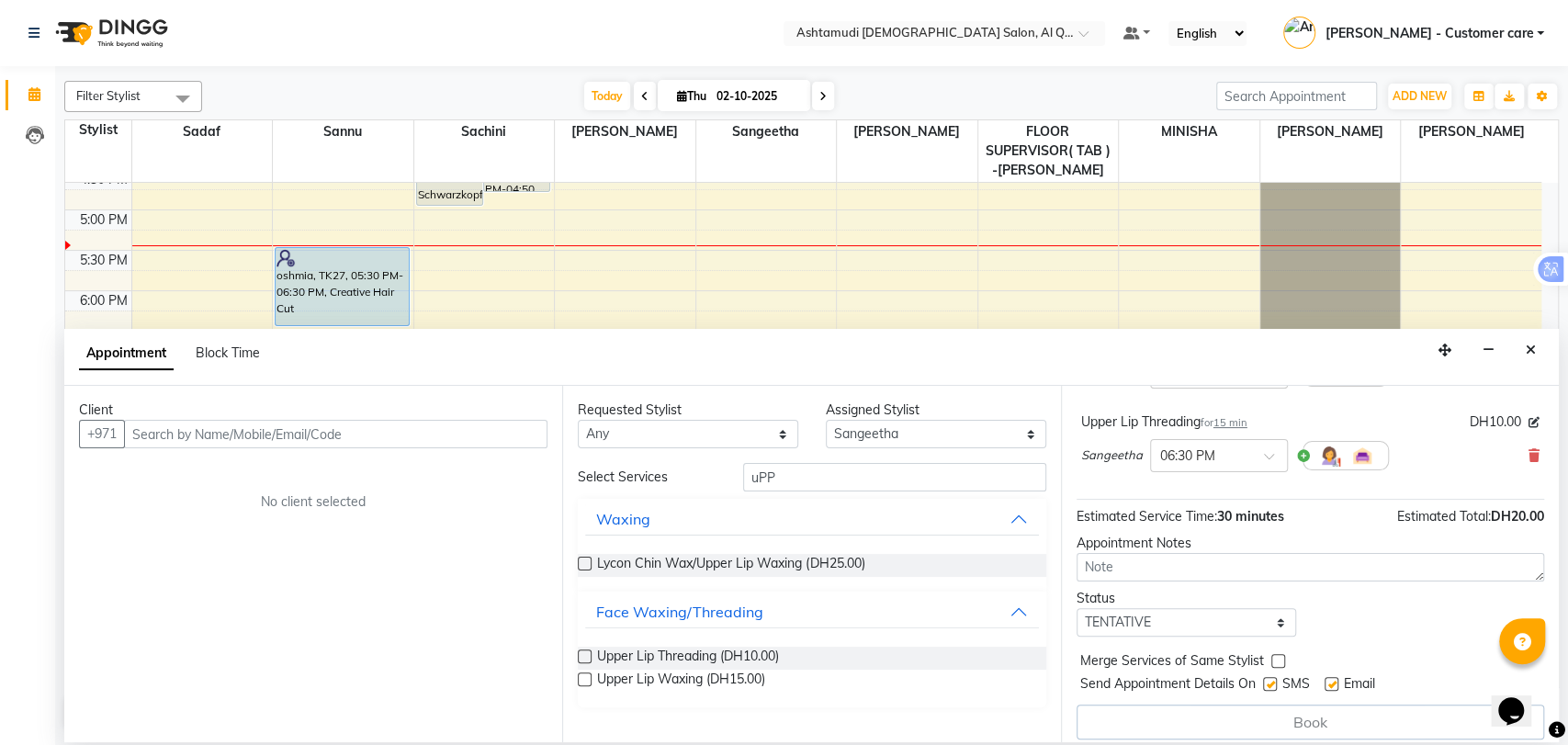
scroll to position [193, 0]
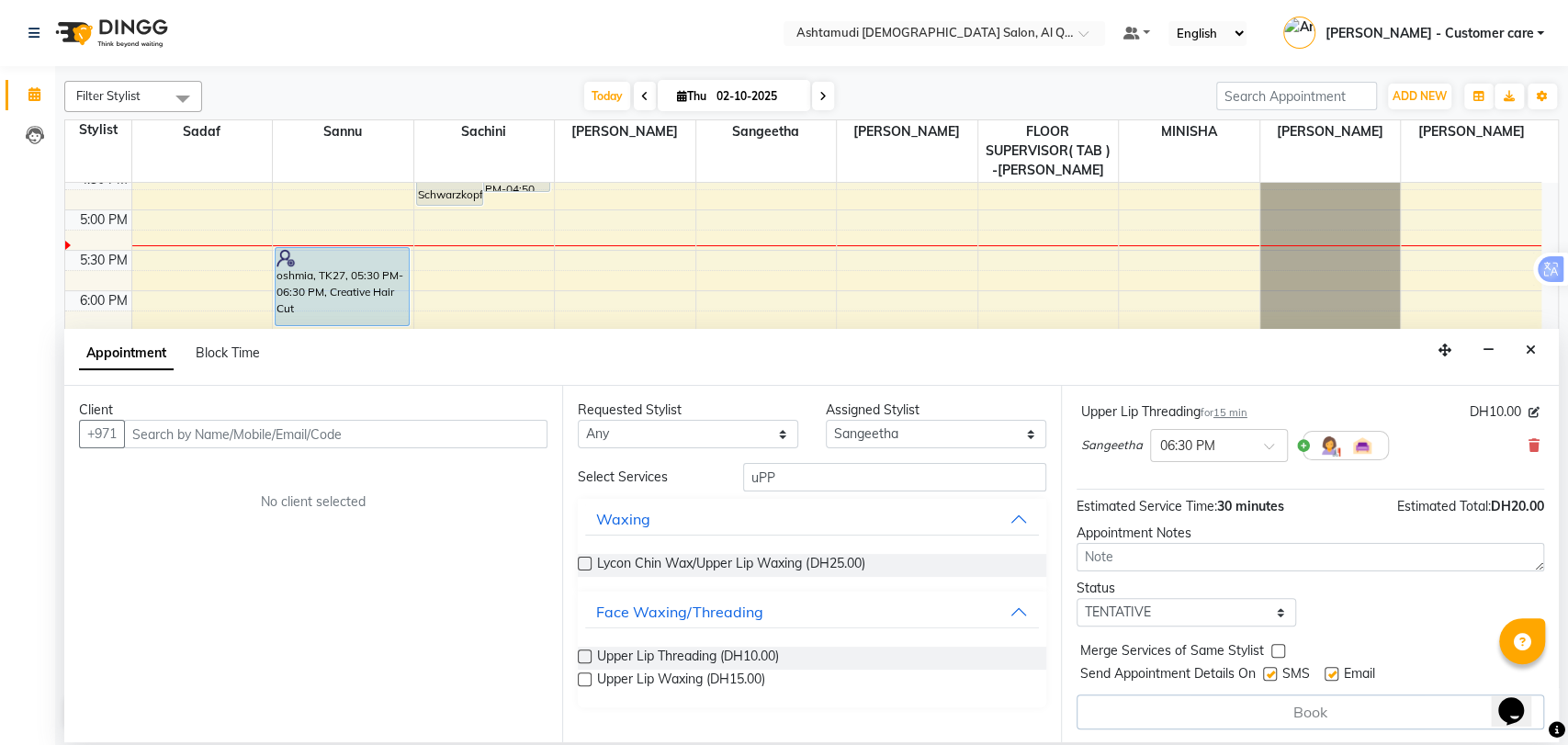
click at [1509, 445] on div "Sangeetha × 06:30 PM" at bounding box center [1310, 445] width 458 height 48
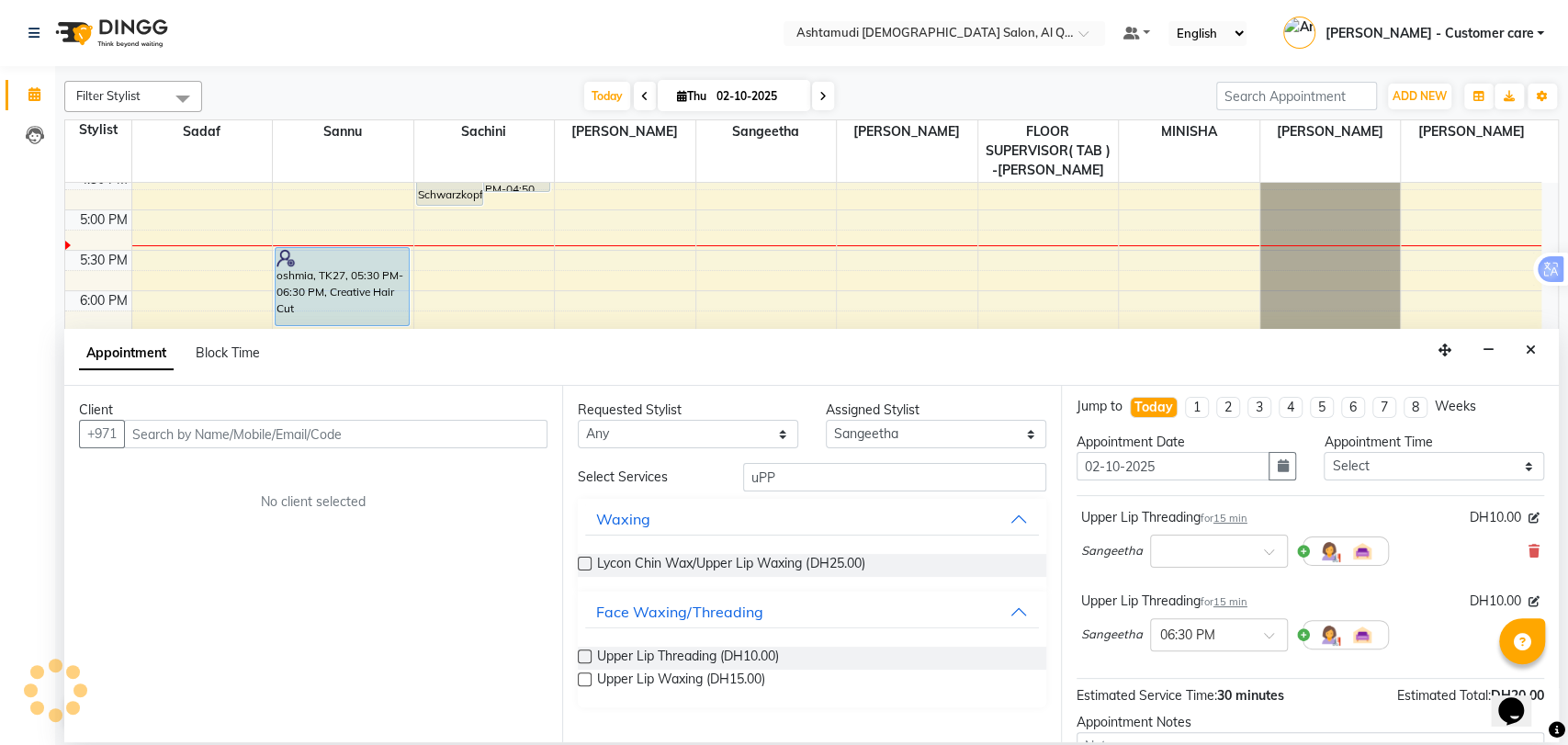
scroll to position [0, 0]
drag, startPoint x: 1203, startPoint y: 523, endPoint x: 1073, endPoint y: 515, distance: 130.2
click at [1073, 515] on div "Jump to Today 1 2 3 4 5 6 7 8 Weeks Appointment Date 02-10-2025 Appointment Tim…" at bounding box center [1310, 564] width 498 height 357
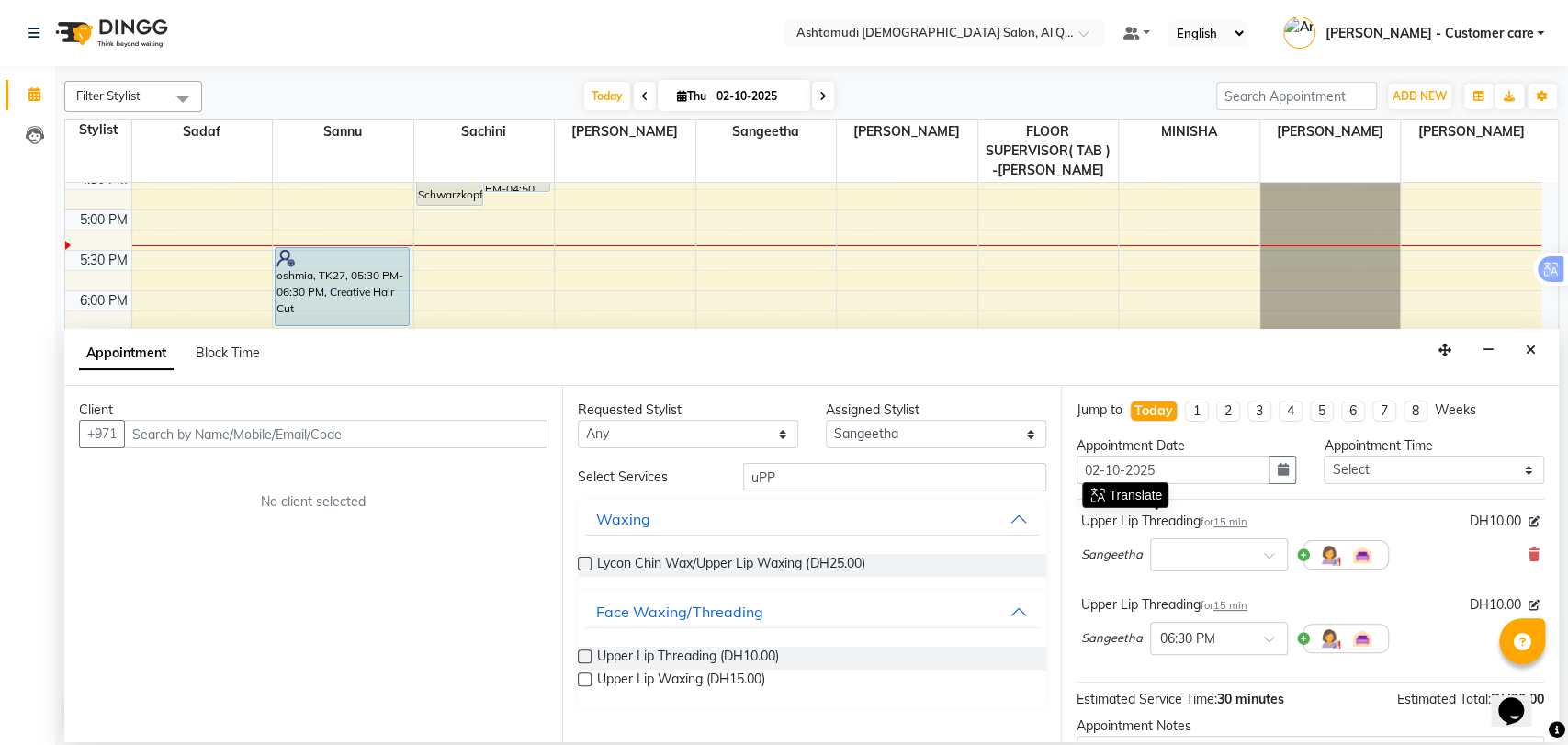
copy div "Upper Lip Threading"
click at [697, 671] on span "Upper Lip Waxing (DH15.00)" at bounding box center [681, 682] width 168 height 23
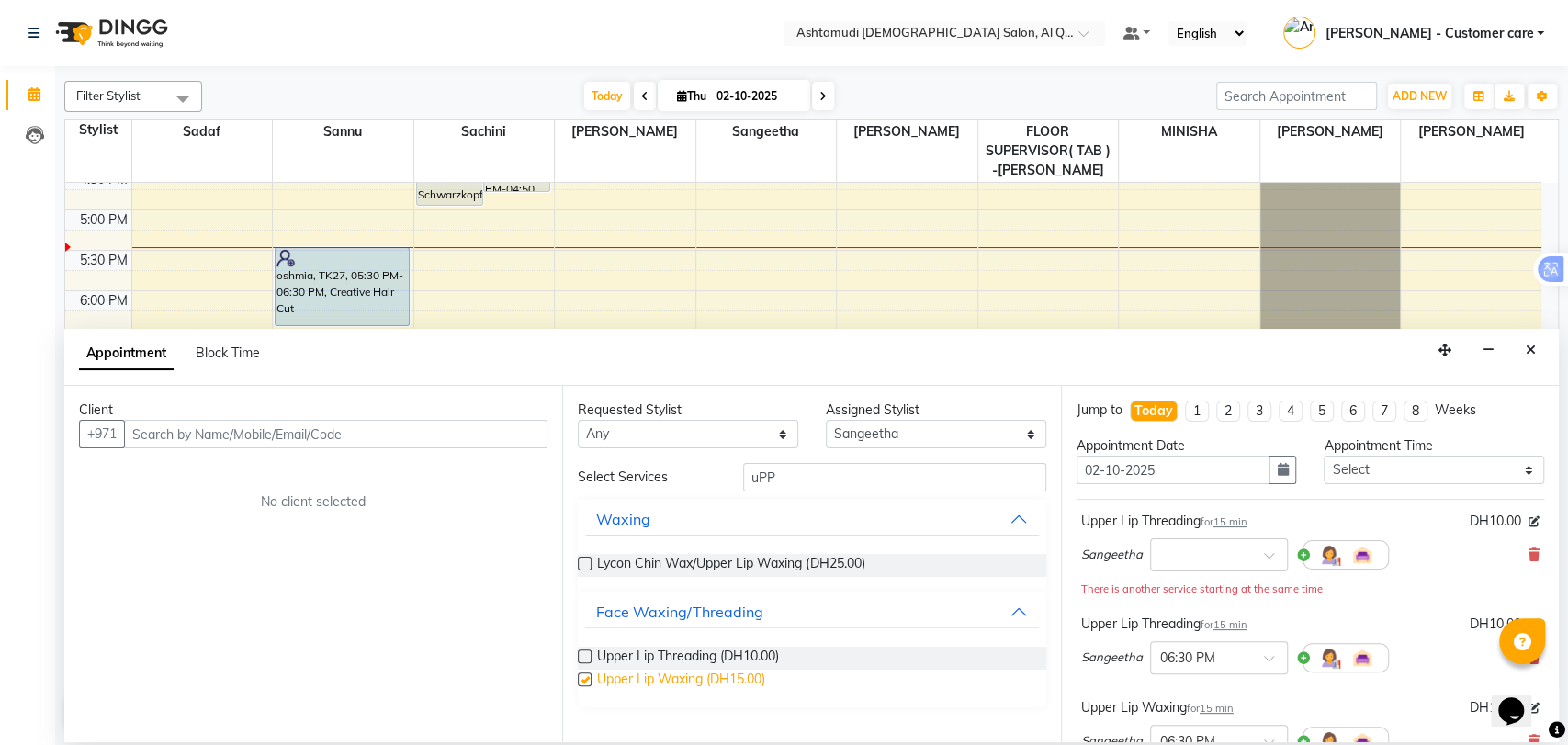
checkbox input "false"
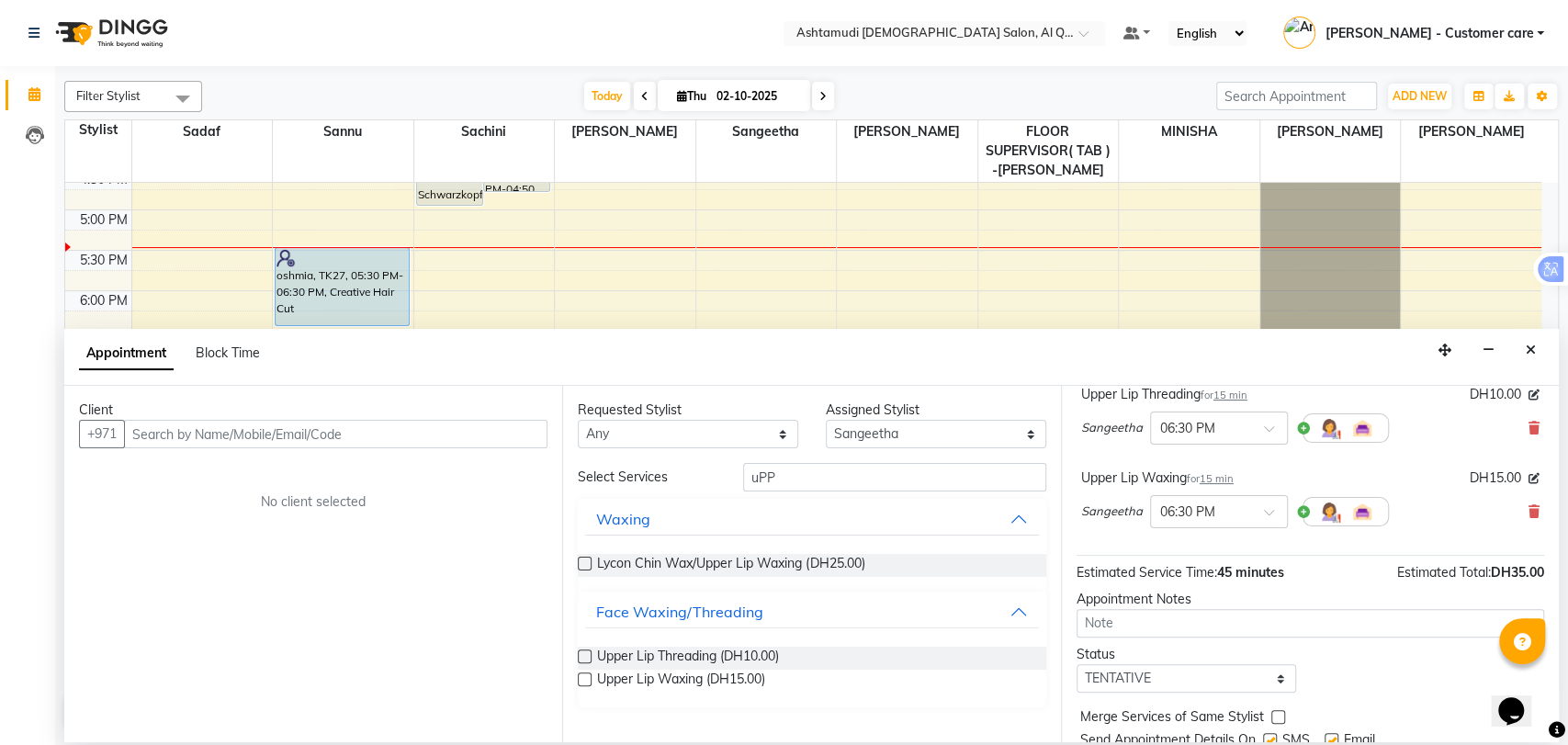
scroll to position [195, 0]
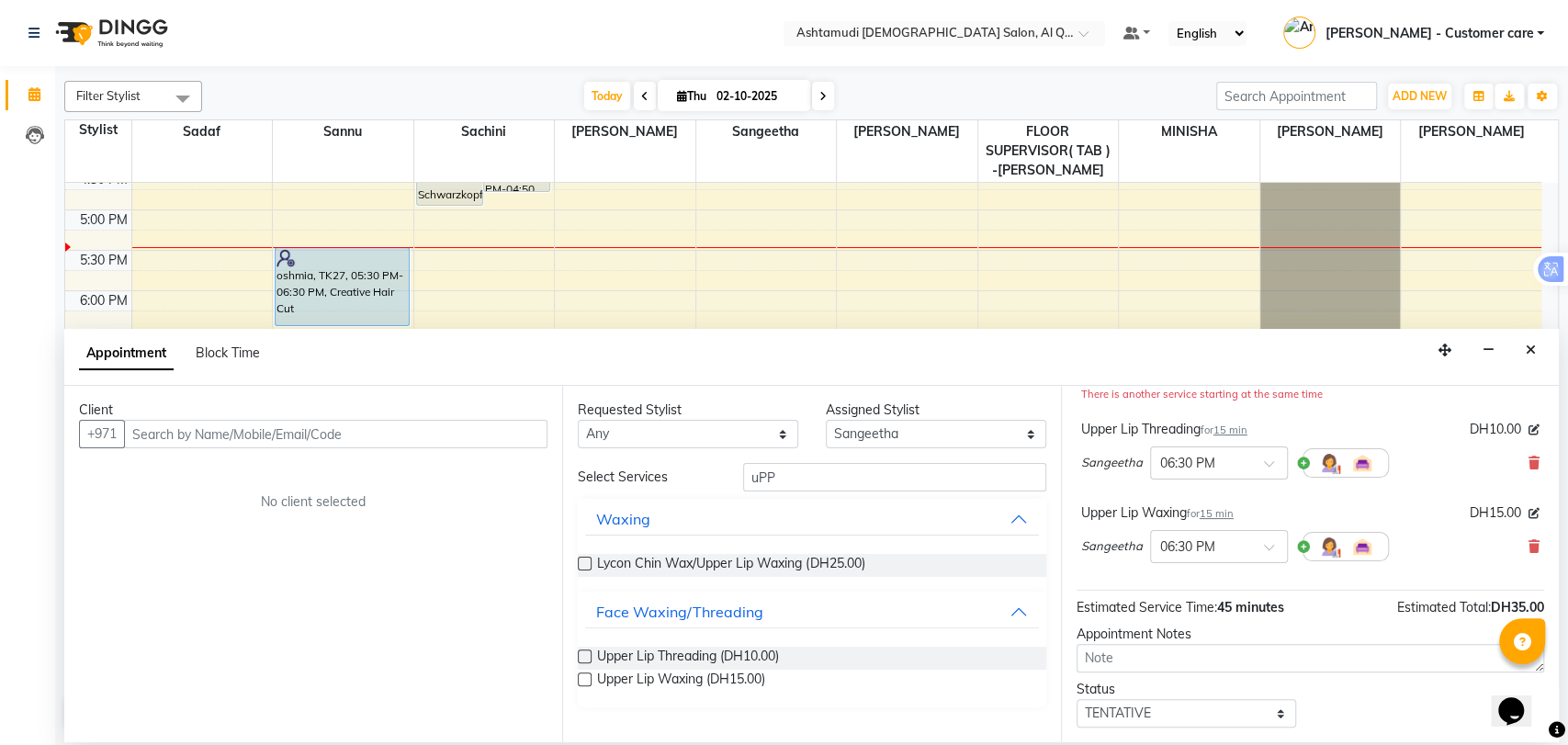
drag, startPoint x: 1188, startPoint y: 514, endPoint x: 1074, endPoint y: 511, distance: 114.0
click at [1074, 511] on div "Jump to Today 1 2 3 4 5 6 7 8 Weeks Appointment Date 02-10-2025 Appointment Tim…" at bounding box center [1310, 564] width 498 height 357
copy div "Upper Lip Waxing"
click at [728, 555] on span "Lycon Chin Wax/Upper Lip Waxing (DH25.00)" at bounding box center [731, 566] width 267 height 23
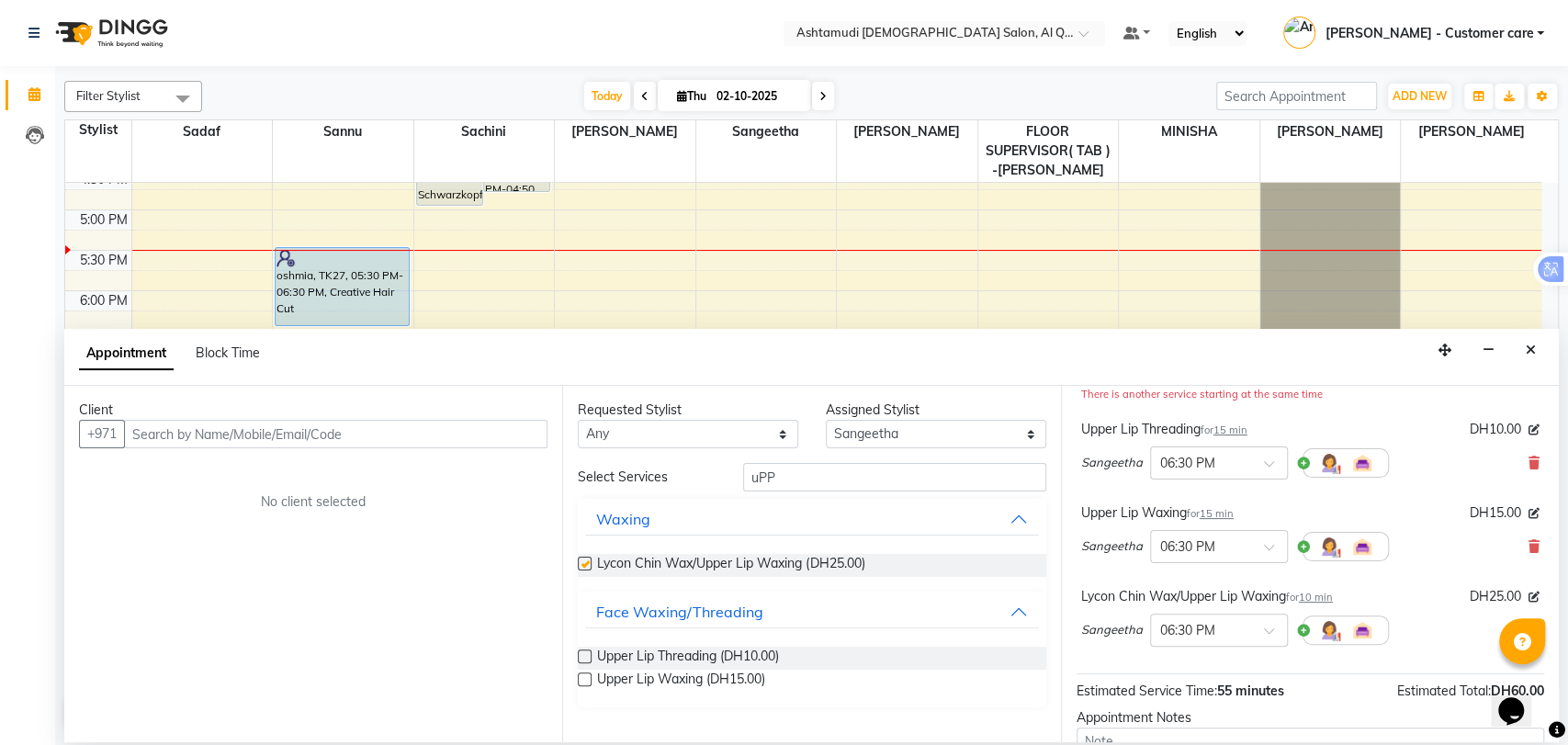
checkbox input "false"
click at [1083, 595] on div "Lycon Chin Wax/Upper Lip Waxing for 10 min" at bounding box center [1208, 597] width 252 height 20
click at [1081, 593] on div "Lycon Chin Wax/Upper Lip Waxing for 10 min DH25.00 Sangeetha × 06:30 PM" at bounding box center [1310, 621] width 468 height 77
drag, startPoint x: 1081, startPoint y: 593, endPoint x: 1290, endPoint y: 601, distance: 209.2
click at [1290, 601] on div "Lycon Chin Wax/Upper Lip Waxing for 10 min" at bounding box center [1208, 597] width 252 height 20
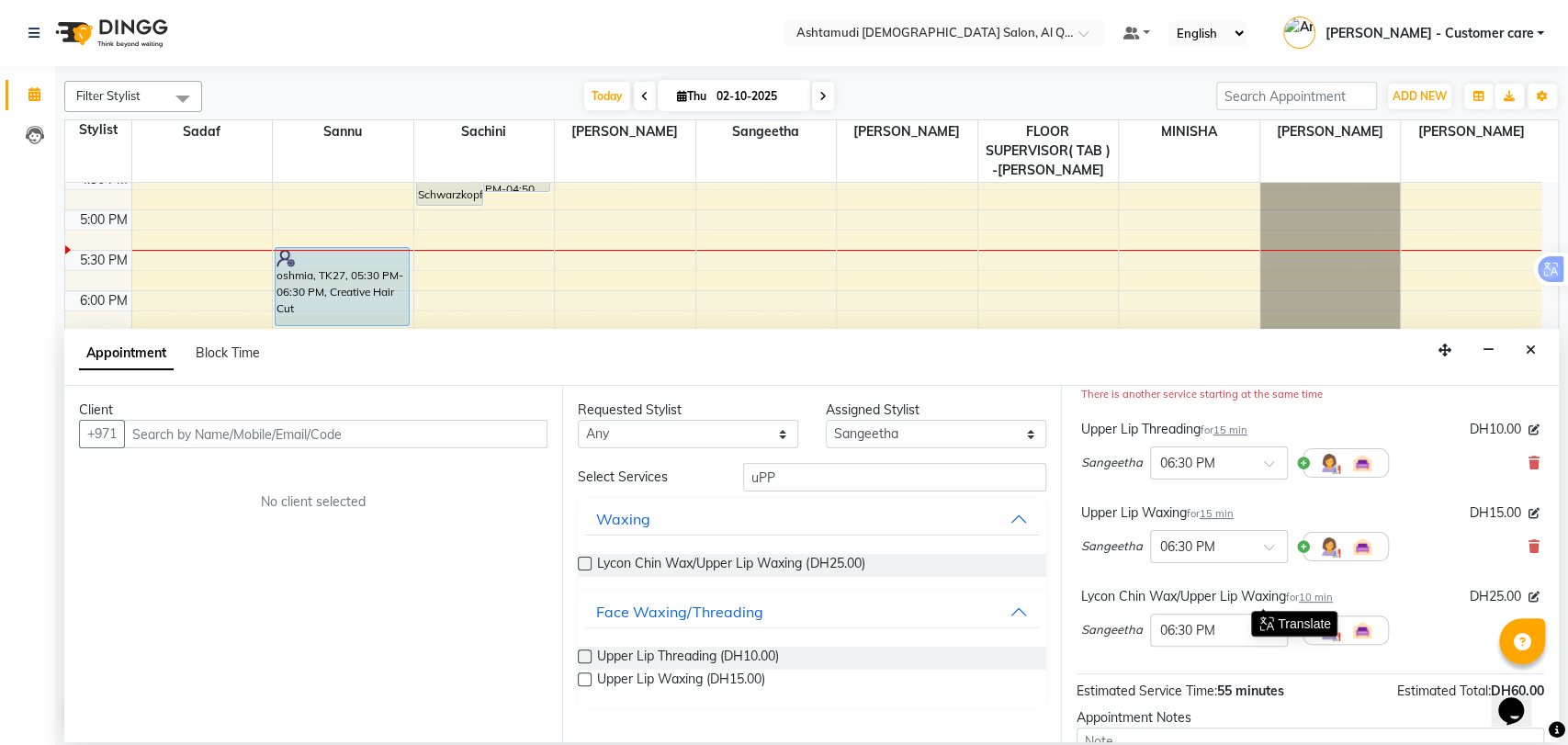
copy div "Lycon Chin Wax/Upper Lip Waxing"
